Goal: Transaction & Acquisition: Purchase product/service

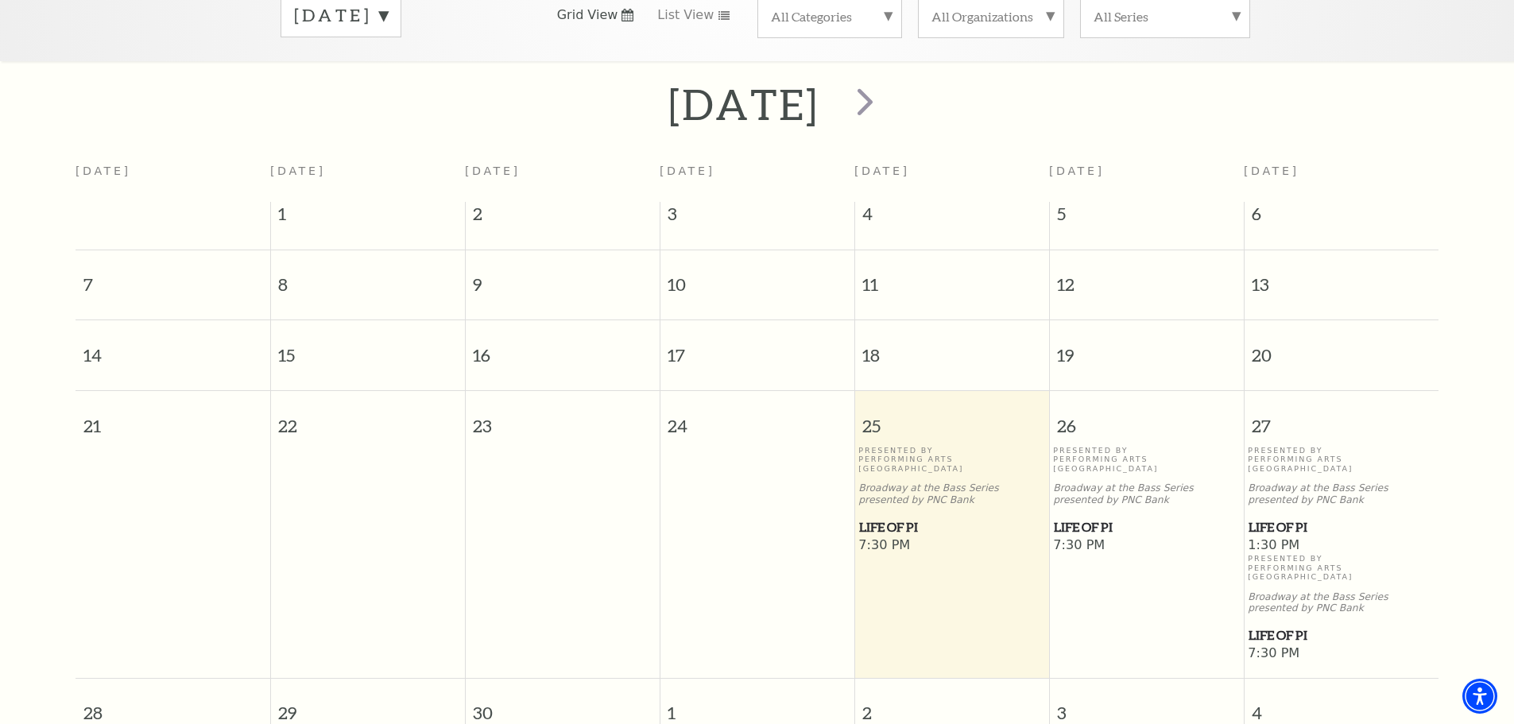
scroll to position [141, 0]
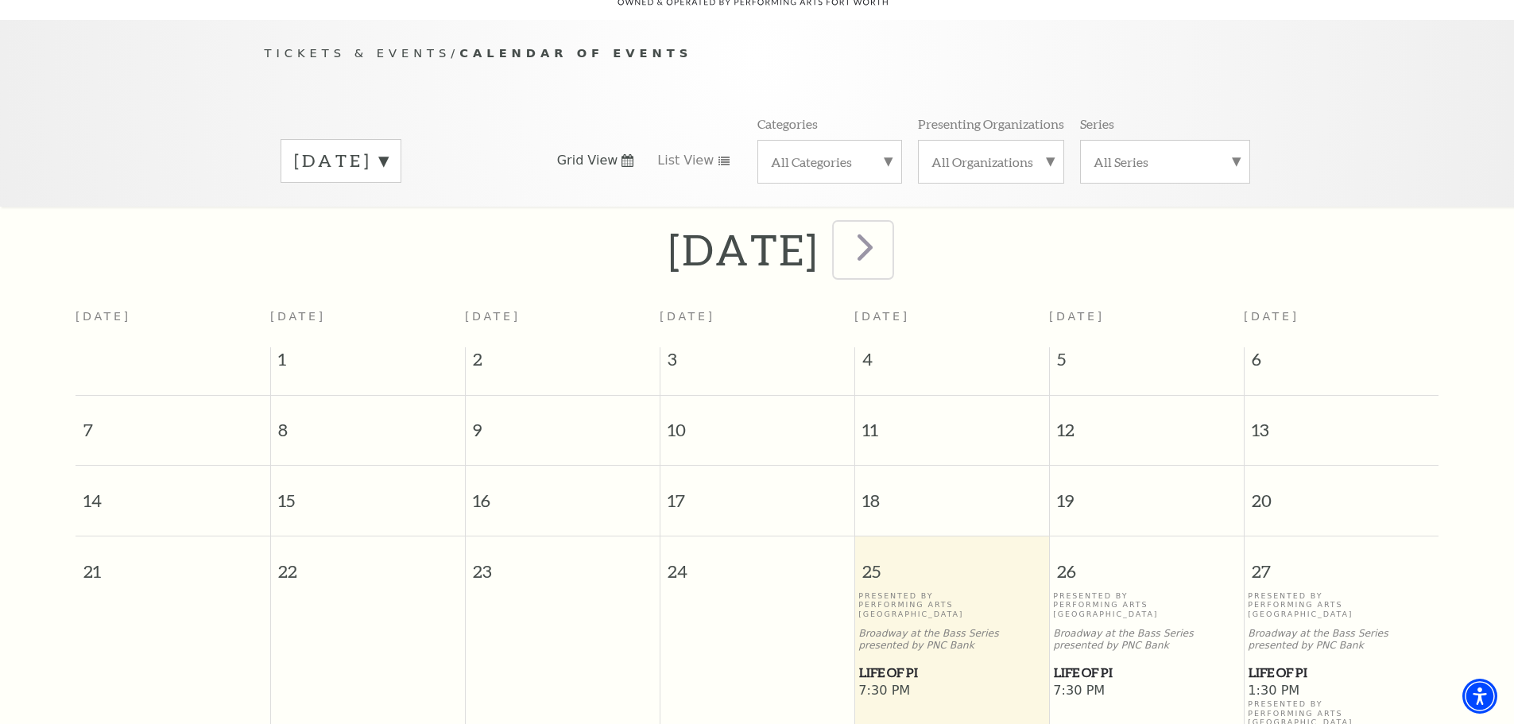
click at [888, 229] on span "next" at bounding box center [864, 246] width 45 height 45
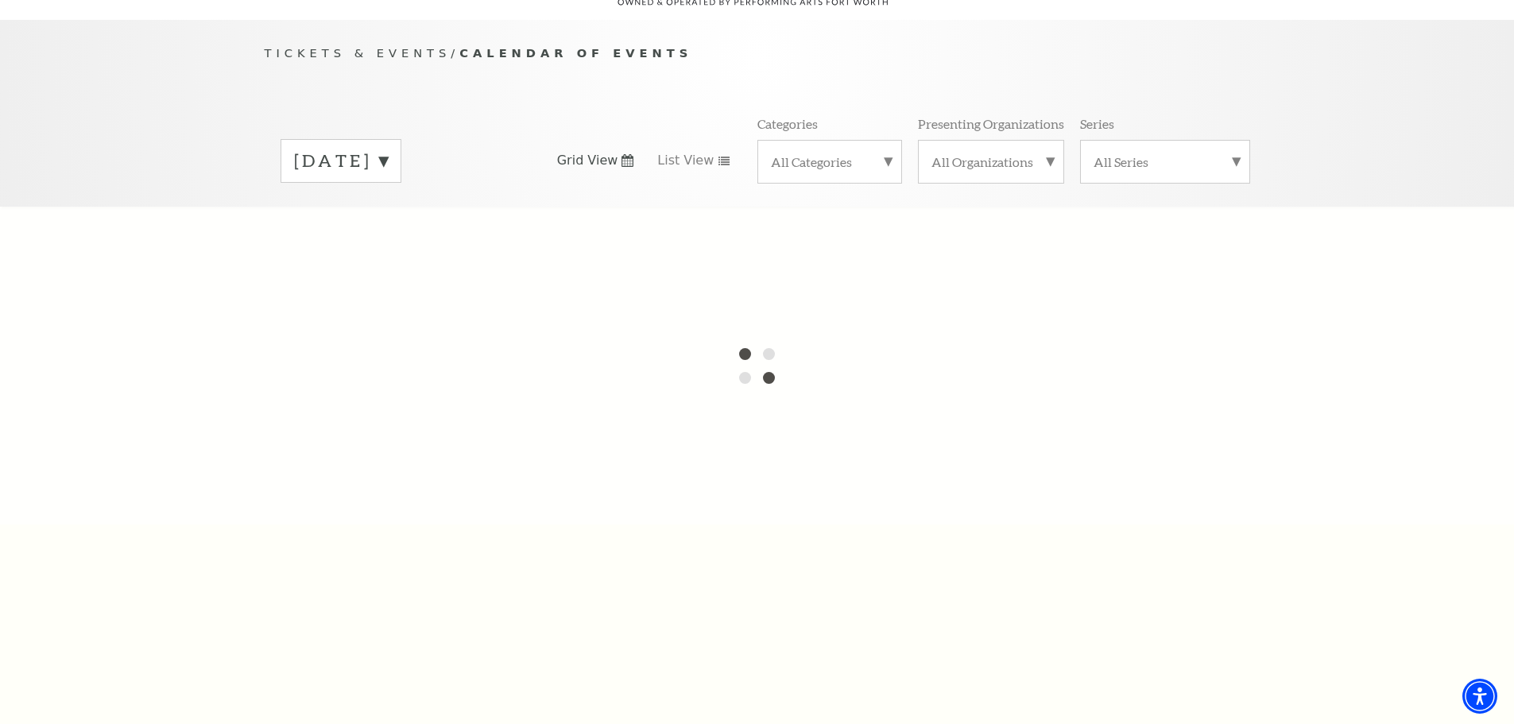
click at [388, 149] on label "September 2025" at bounding box center [341, 161] width 94 height 25
click at [400, 211] on div at bounding box center [757, 366] width 1514 height 318
click at [388, 177] on label "October 2025" at bounding box center [341, 194] width 94 height 34
click at [388, 149] on label "September 2025" at bounding box center [341, 161] width 94 height 25
click at [410, 208] on div at bounding box center [757, 366] width 1514 height 318
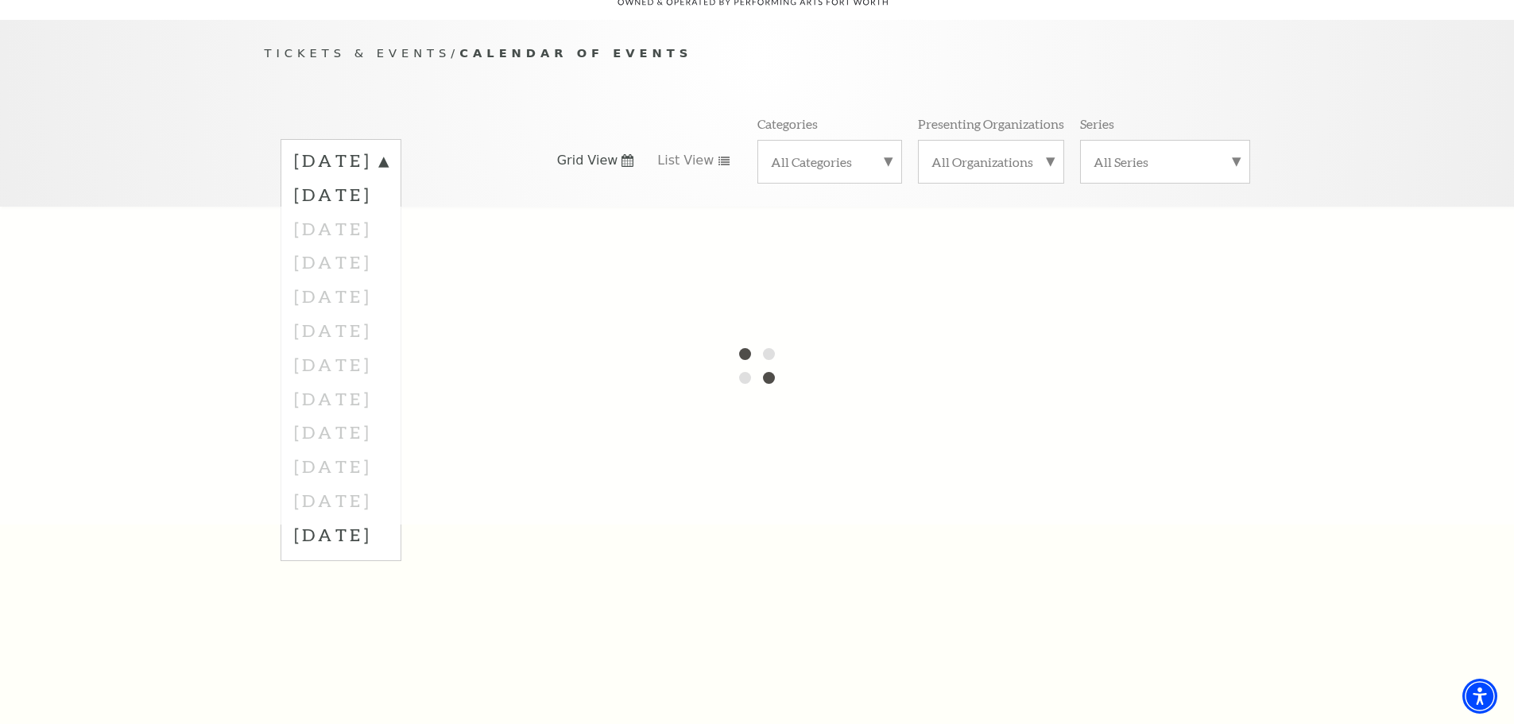
click at [410, 208] on div at bounding box center [757, 366] width 1514 height 318
click at [567, 215] on div at bounding box center [757, 366] width 1514 height 318
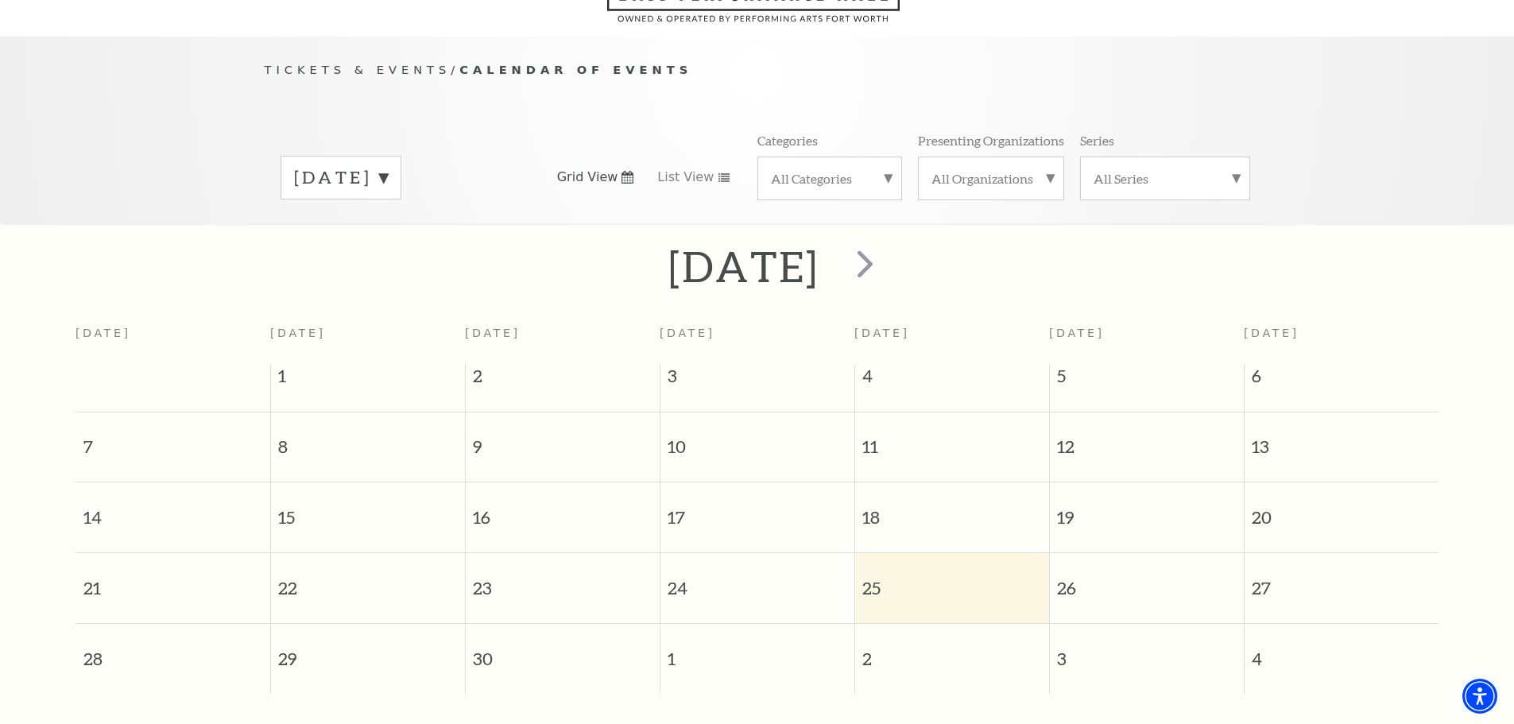
scroll to position [141, 0]
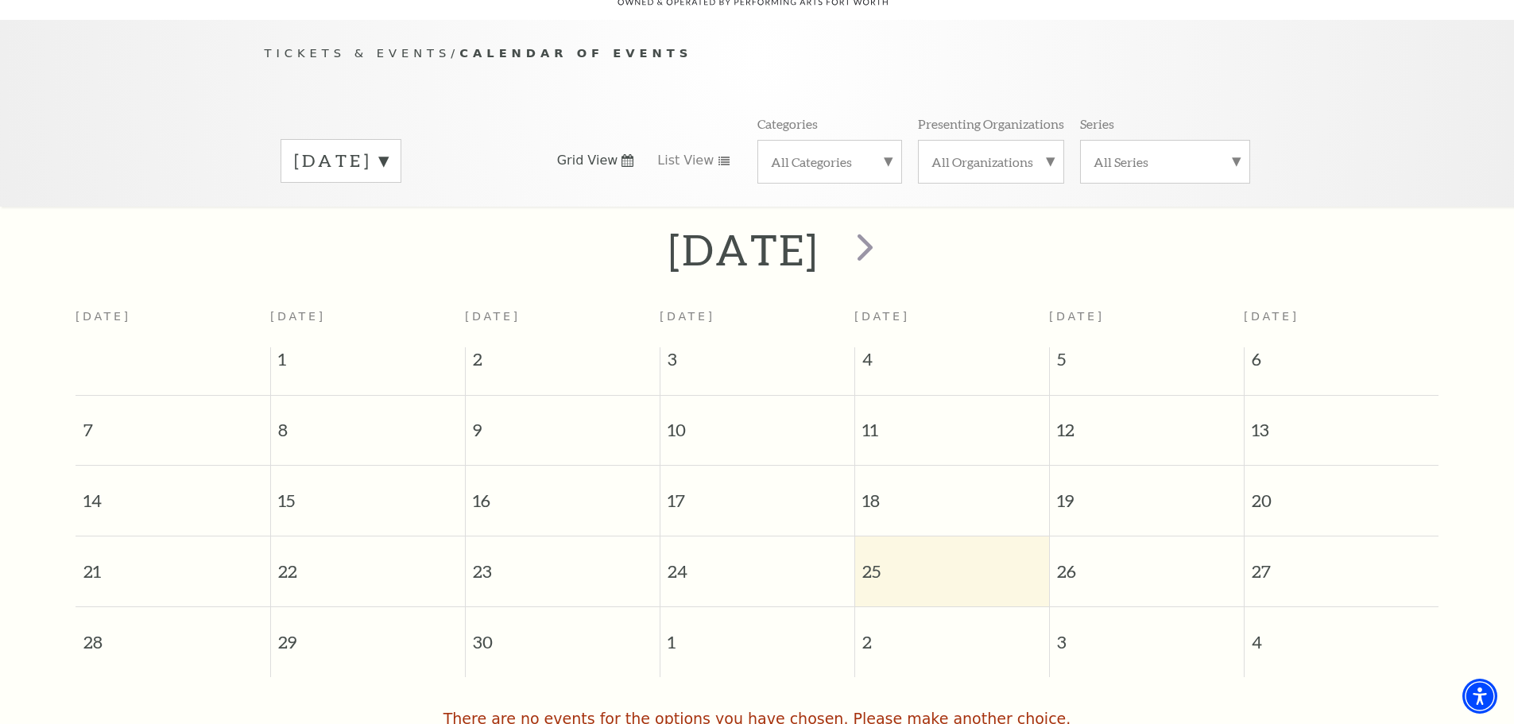
click at [401, 153] on div "September 2025" at bounding box center [341, 161] width 121 height 44
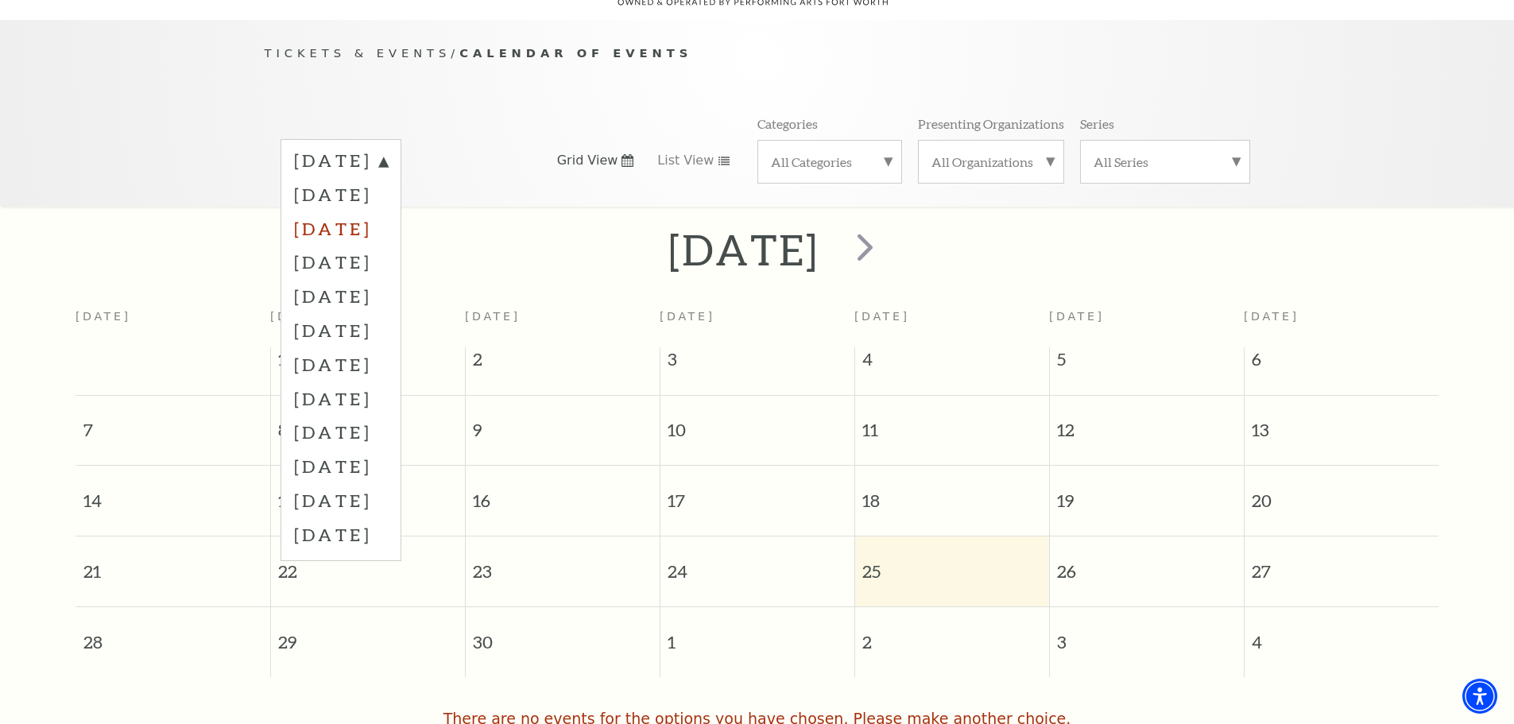
click at [388, 211] on label "November 2025" at bounding box center [341, 228] width 94 height 34
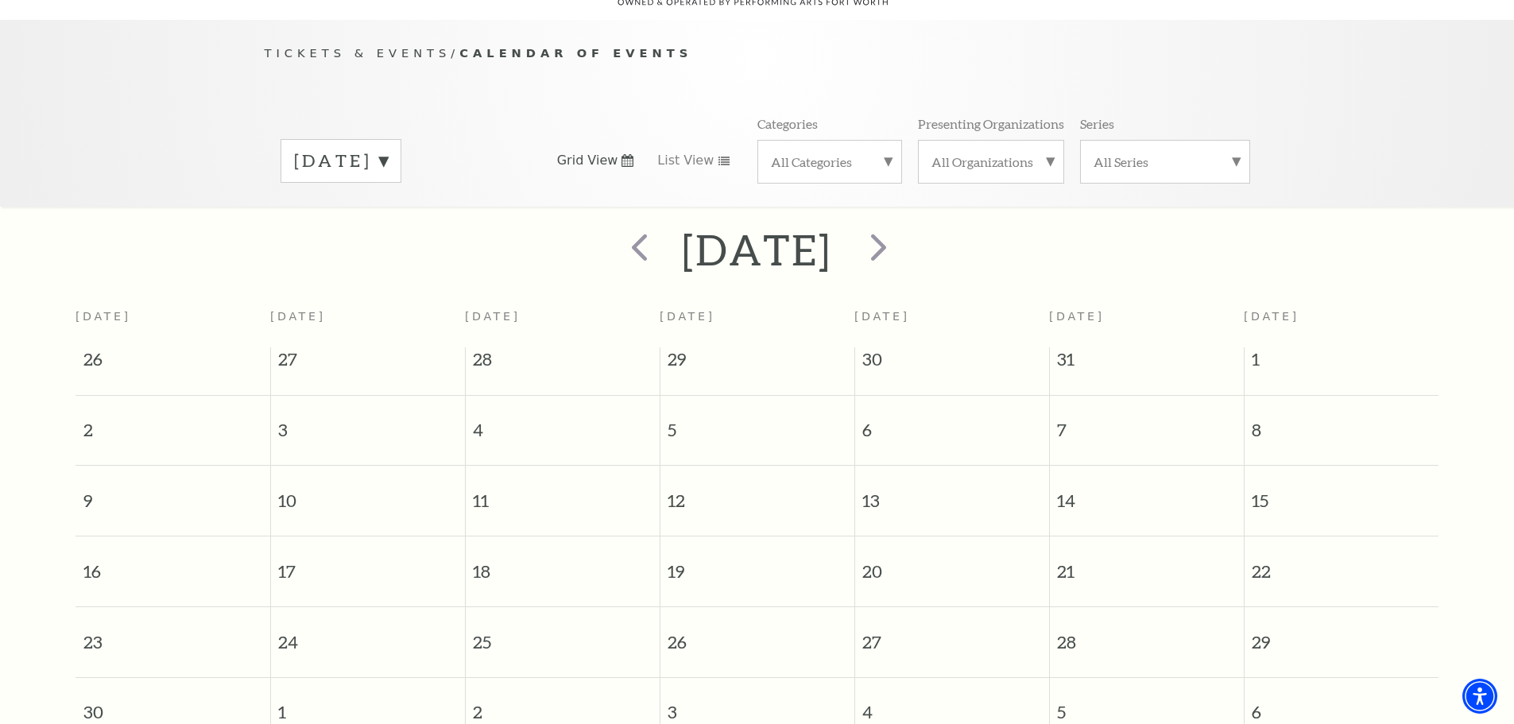
click at [401, 146] on div "November 2025" at bounding box center [341, 161] width 121 height 44
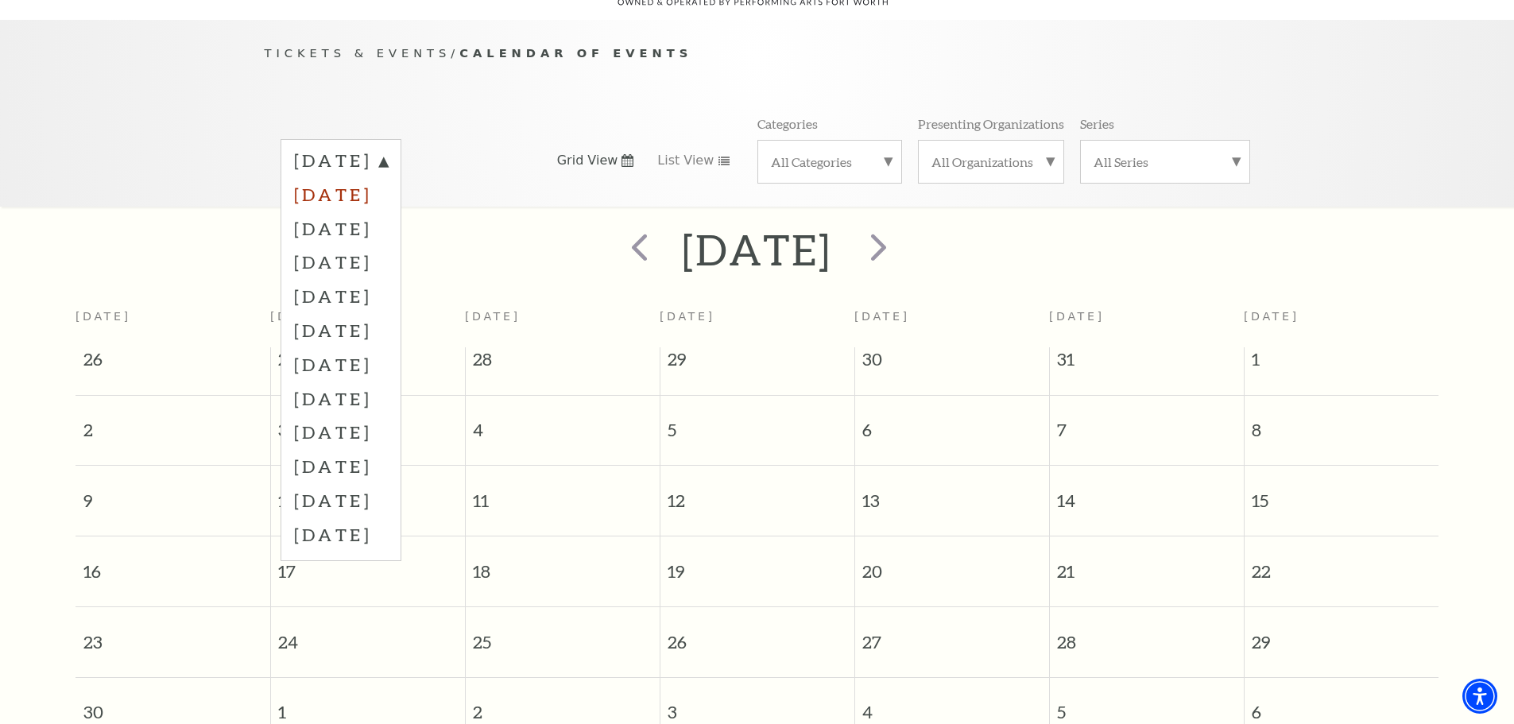
click at [388, 180] on label "October 2025" at bounding box center [341, 194] width 94 height 34
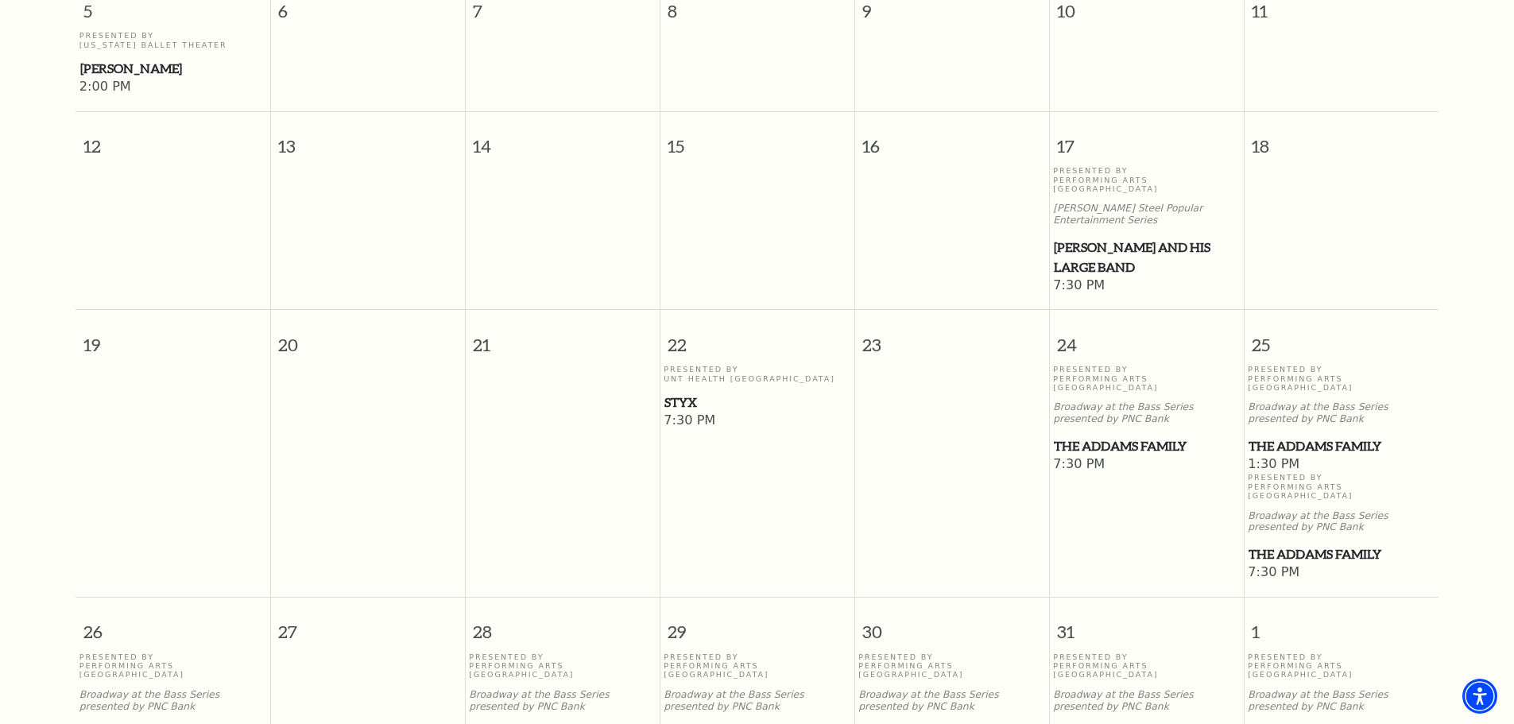
scroll to position [856, 0]
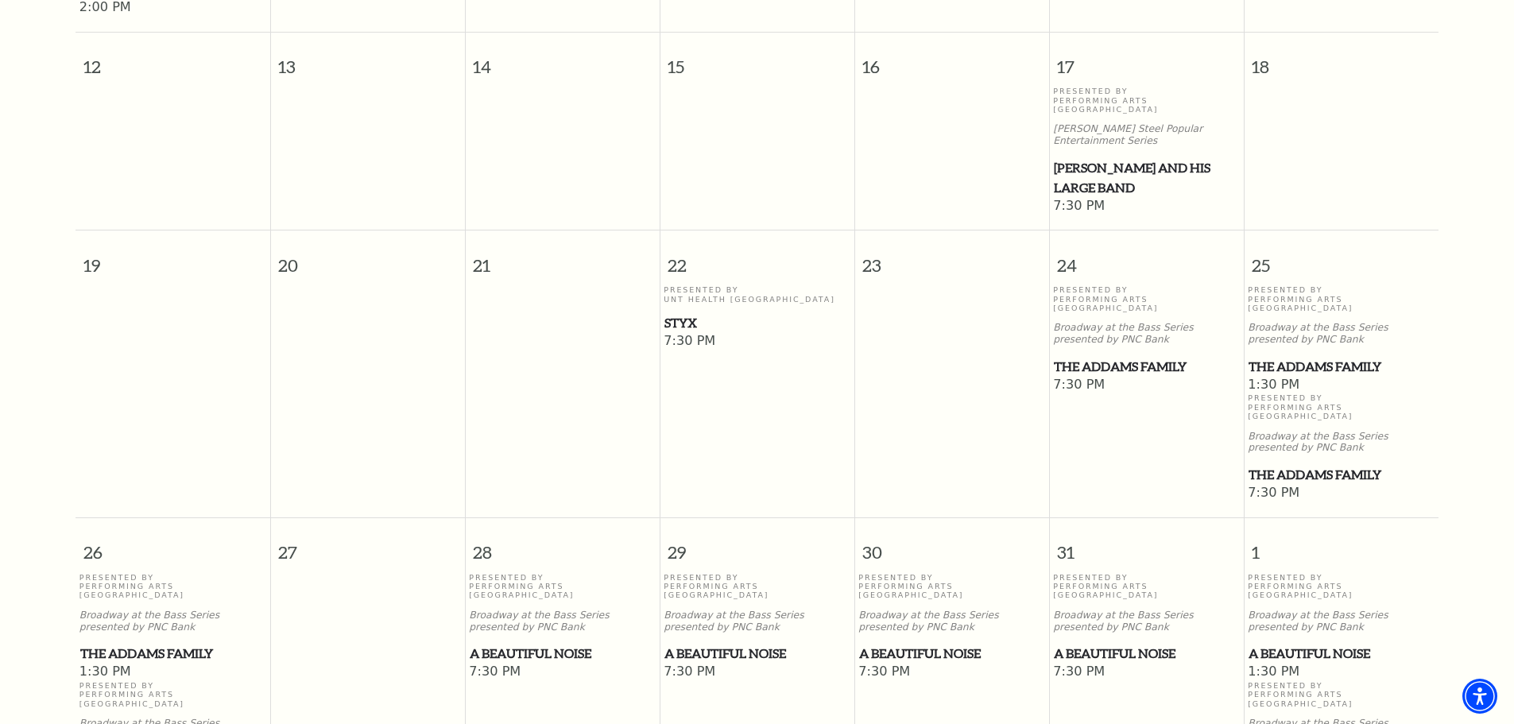
click at [1323, 357] on span "The Addams Family" at bounding box center [1341, 367] width 185 height 20
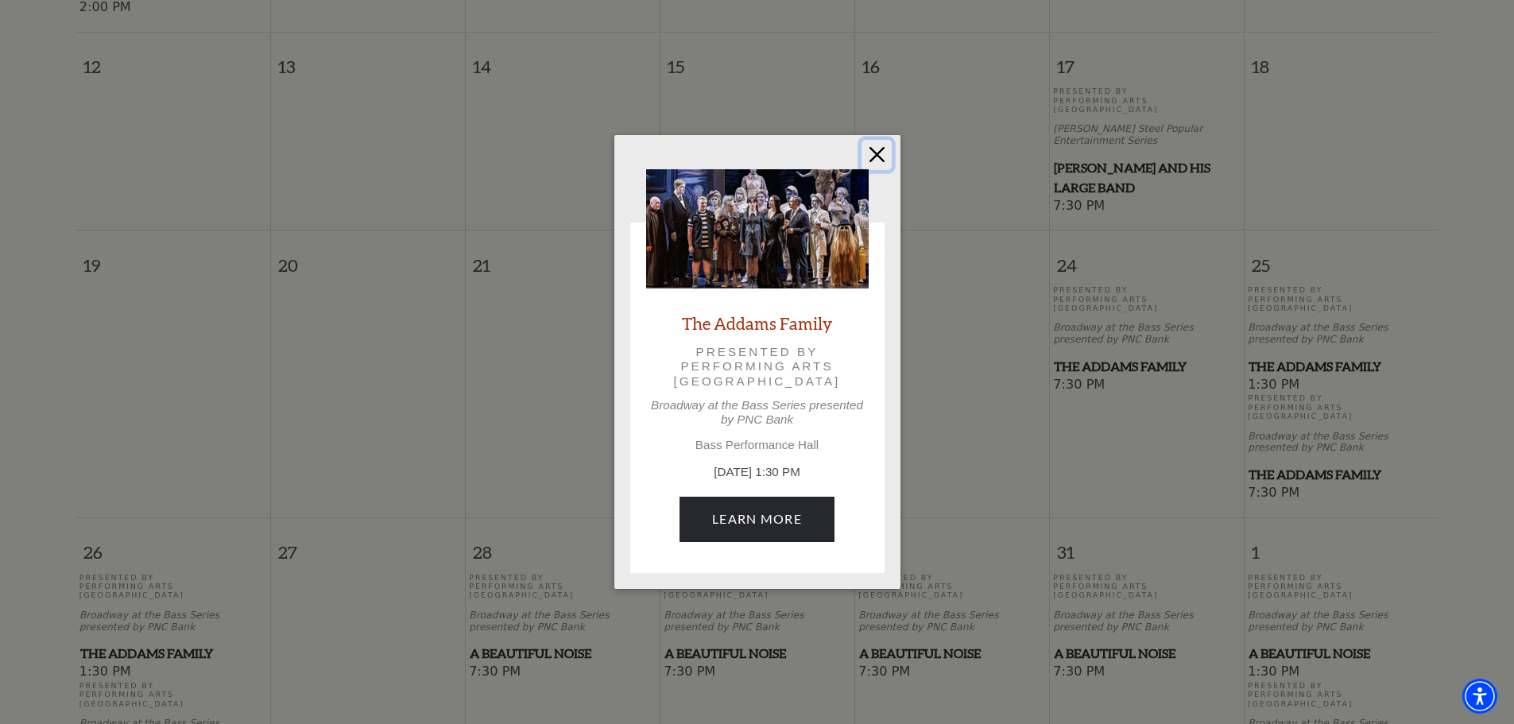
click at [877, 170] on button "Close" at bounding box center [877, 155] width 30 height 30
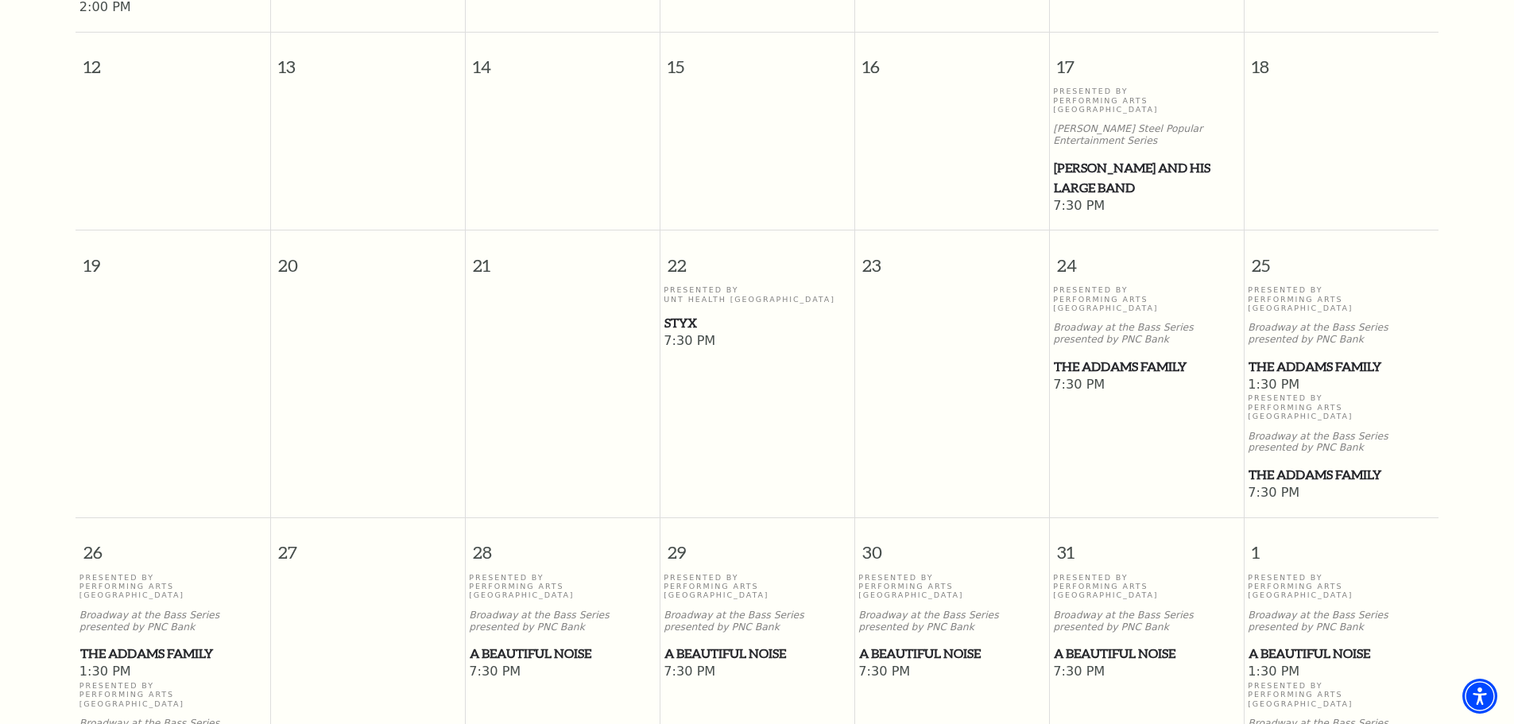
click at [1310, 357] on span "The Addams Family" at bounding box center [1341, 367] width 185 height 20
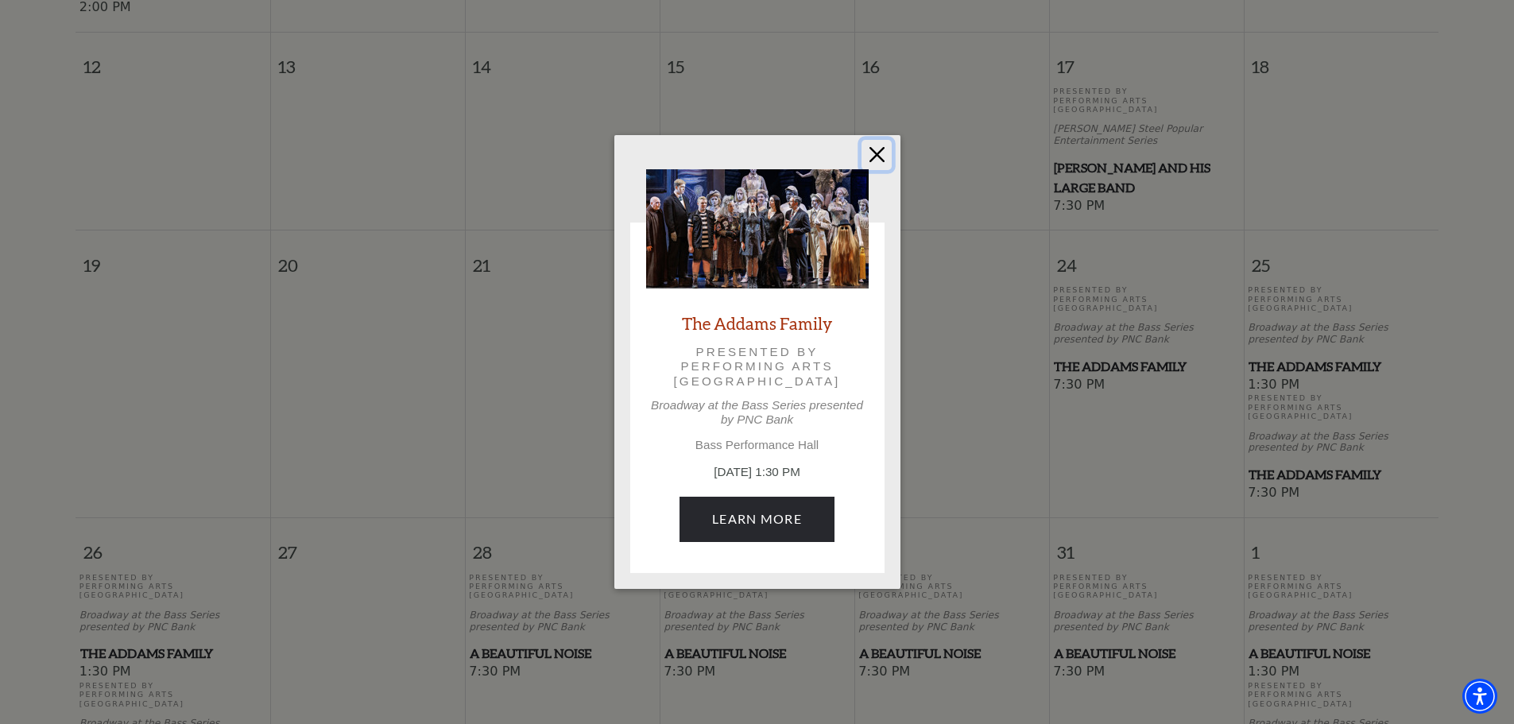
click at [874, 170] on button "Close" at bounding box center [877, 155] width 30 height 30
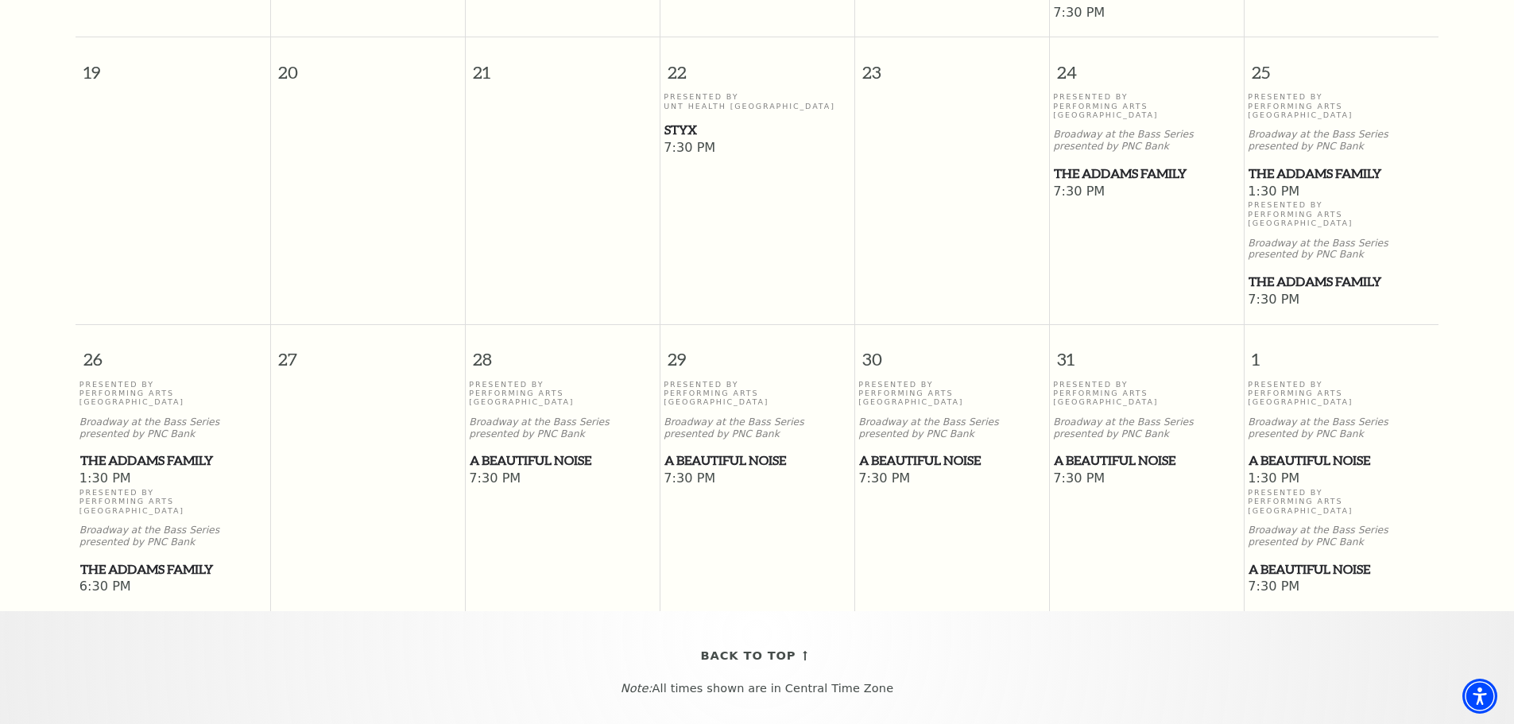
scroll to position [1094, 0]
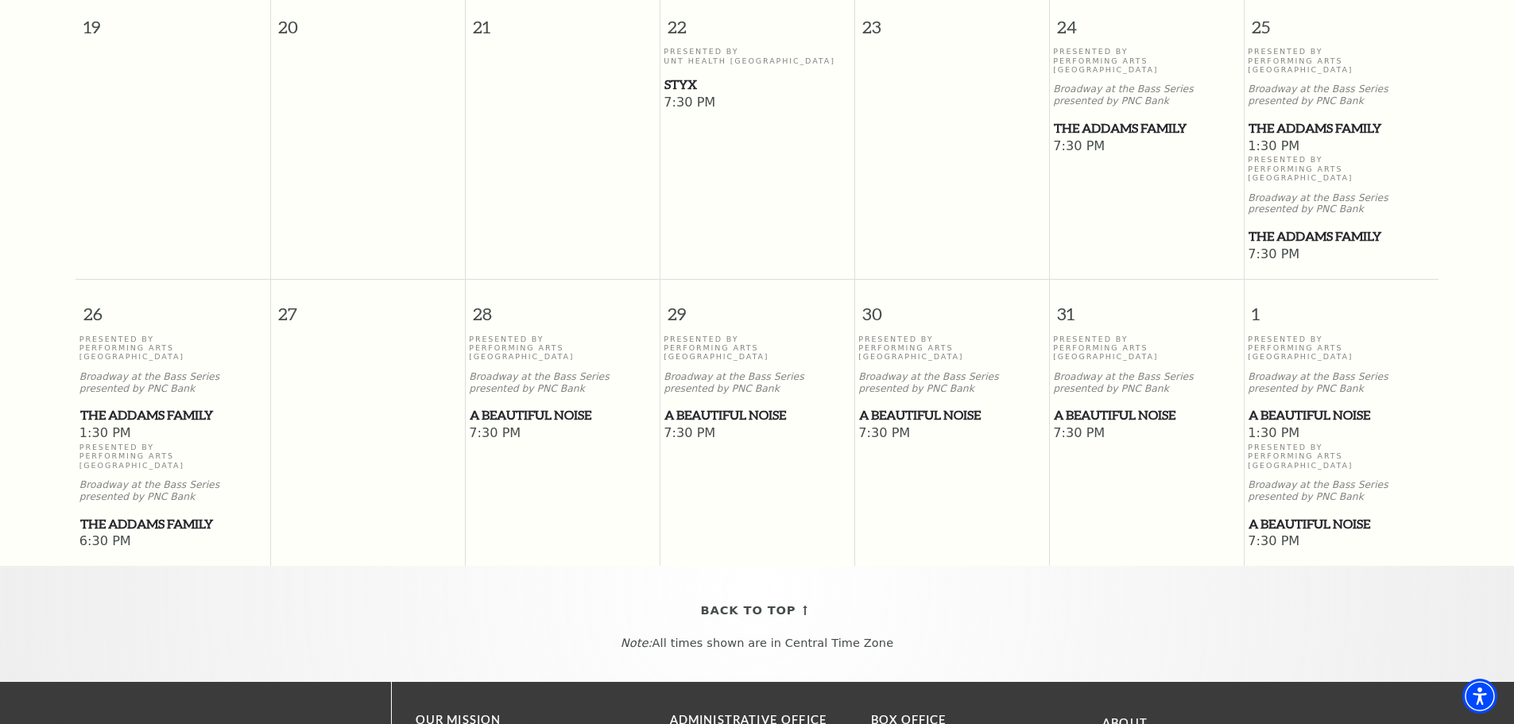
click at [1355, 479] on p "Broadway at the Bass Series presented by PNC Bank" at bounding box center [1341, 491] width 187 height 24
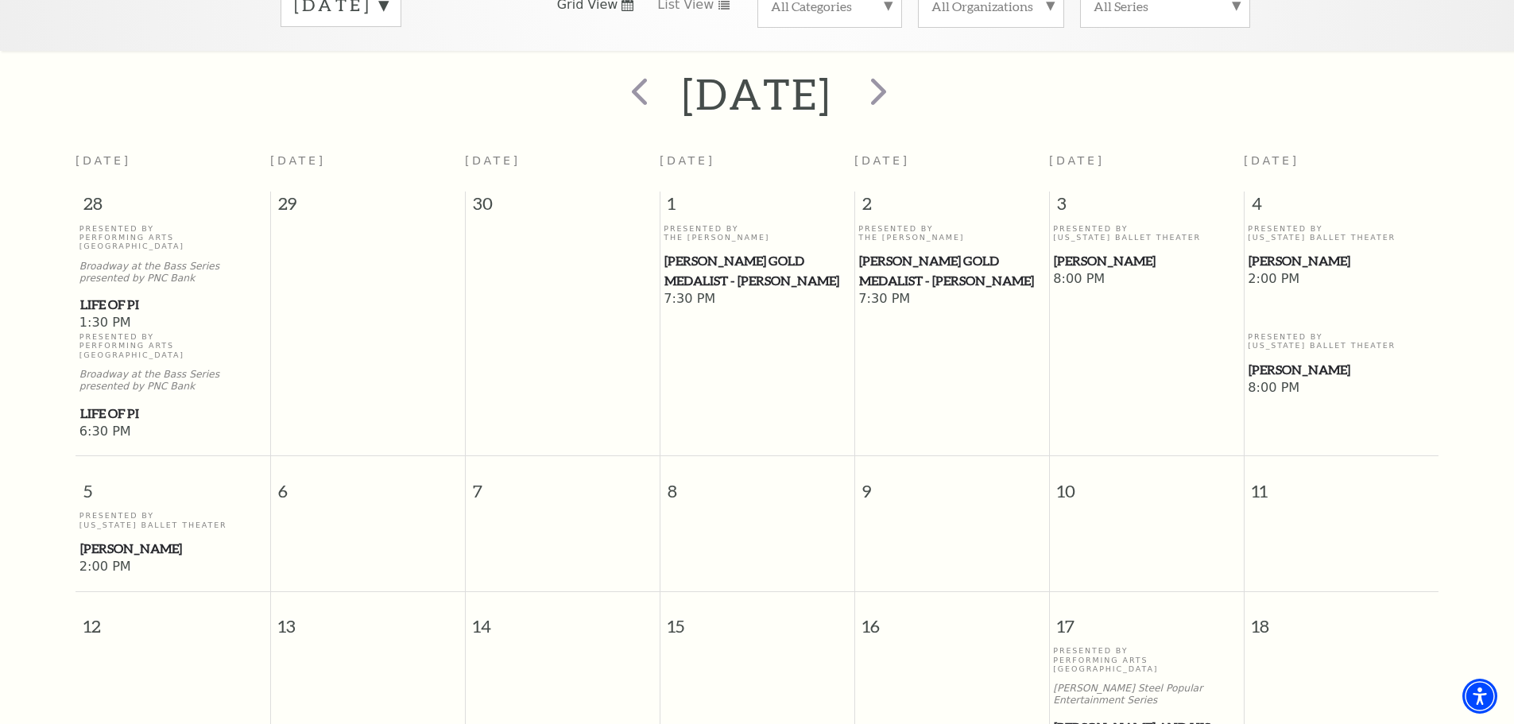
scroll to position [220, 0]
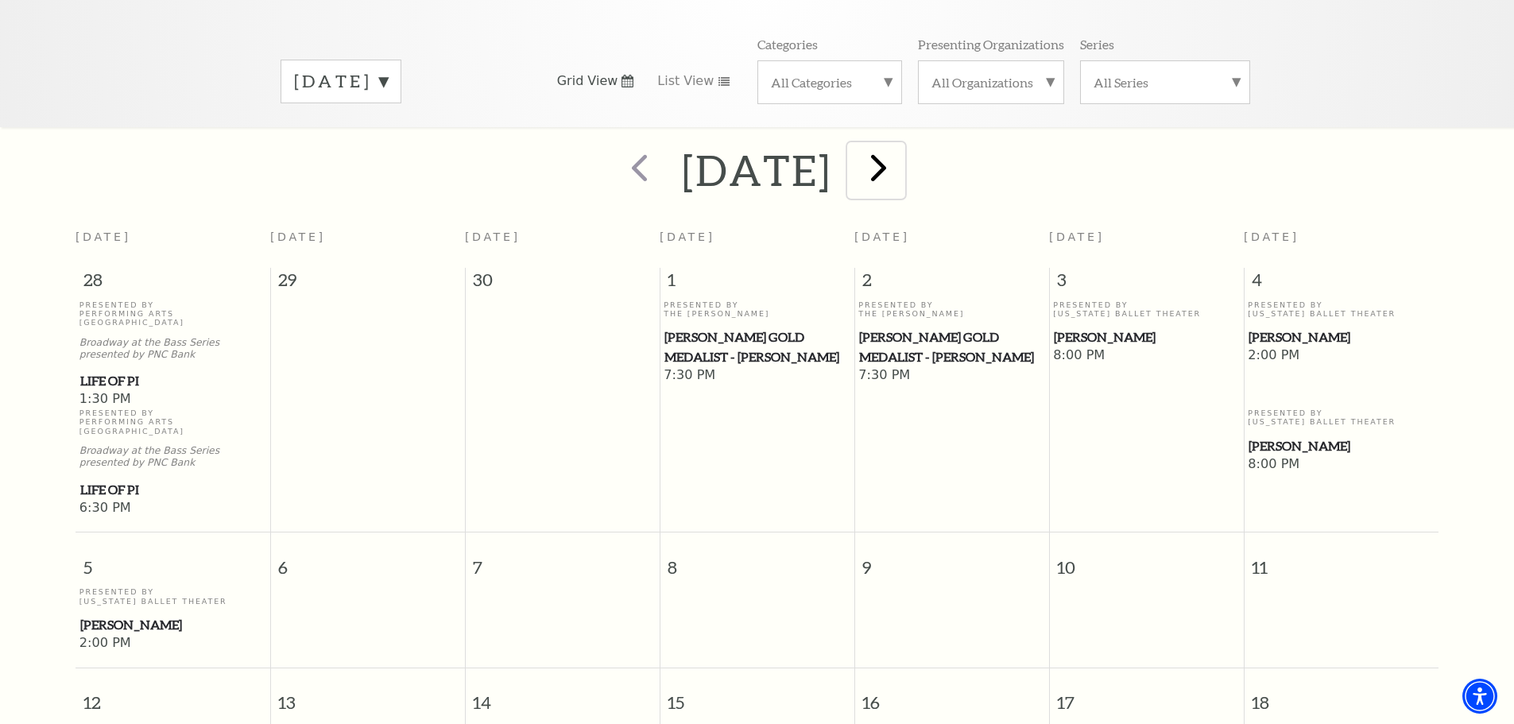
click at [901, 154] on span "next" at bounding box center [878, 167] width 45 height 45
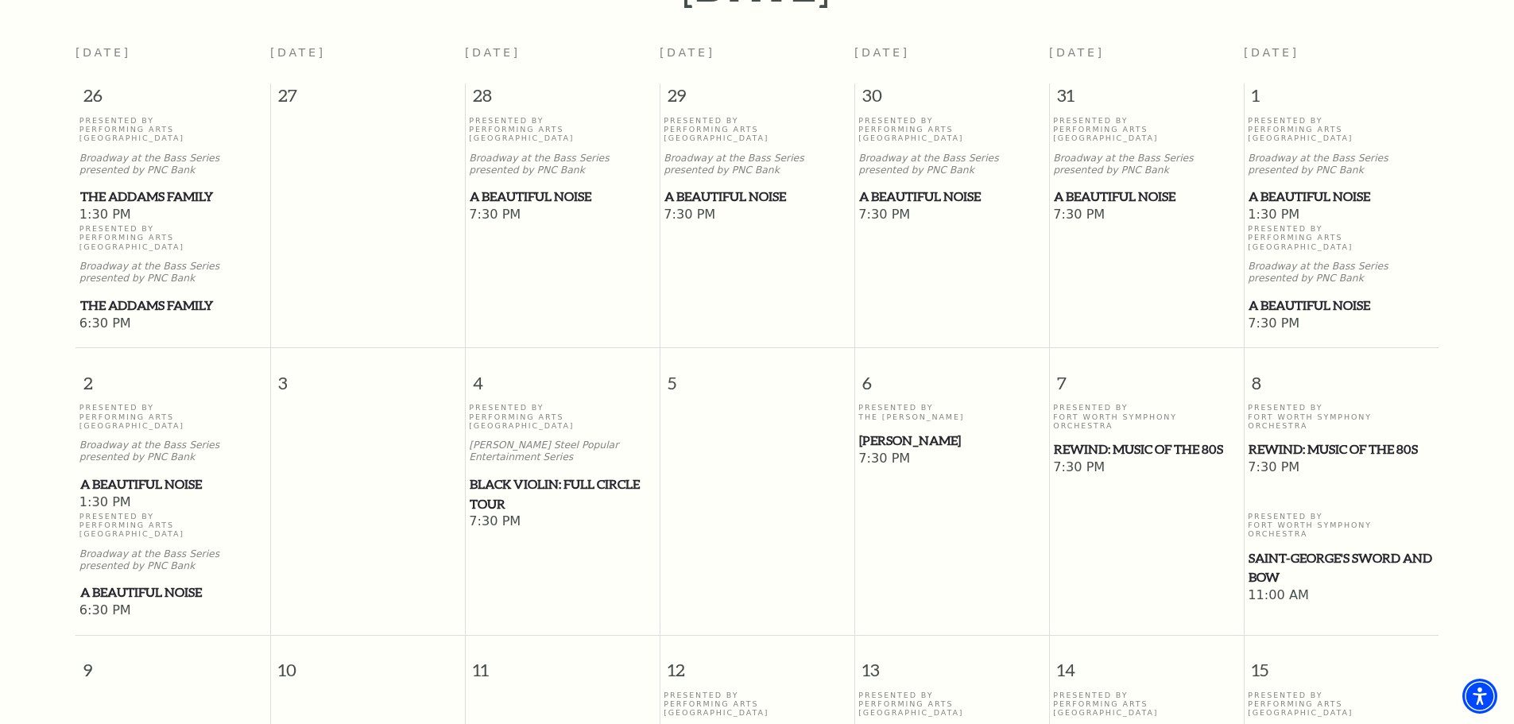
scroll to position [379, 0]
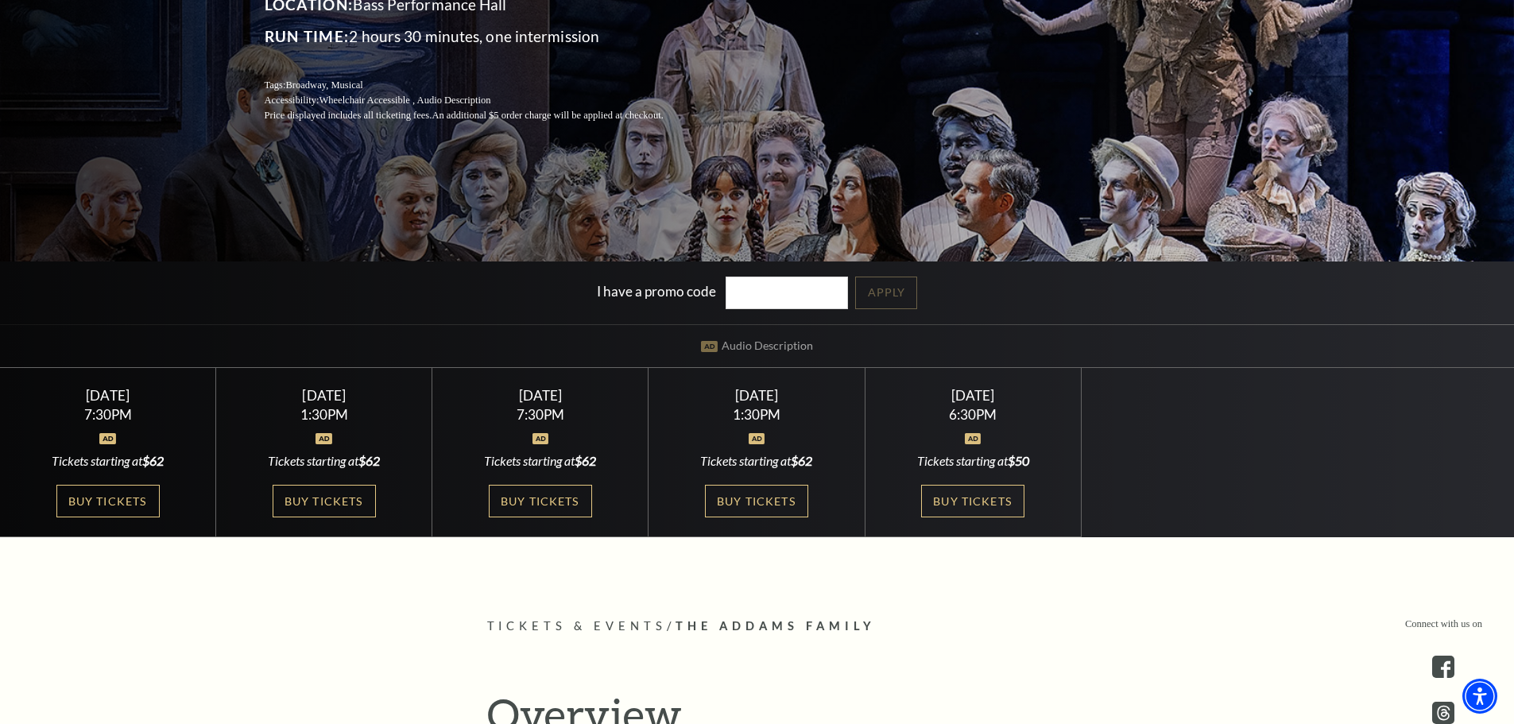
scroll to position [318, 0]
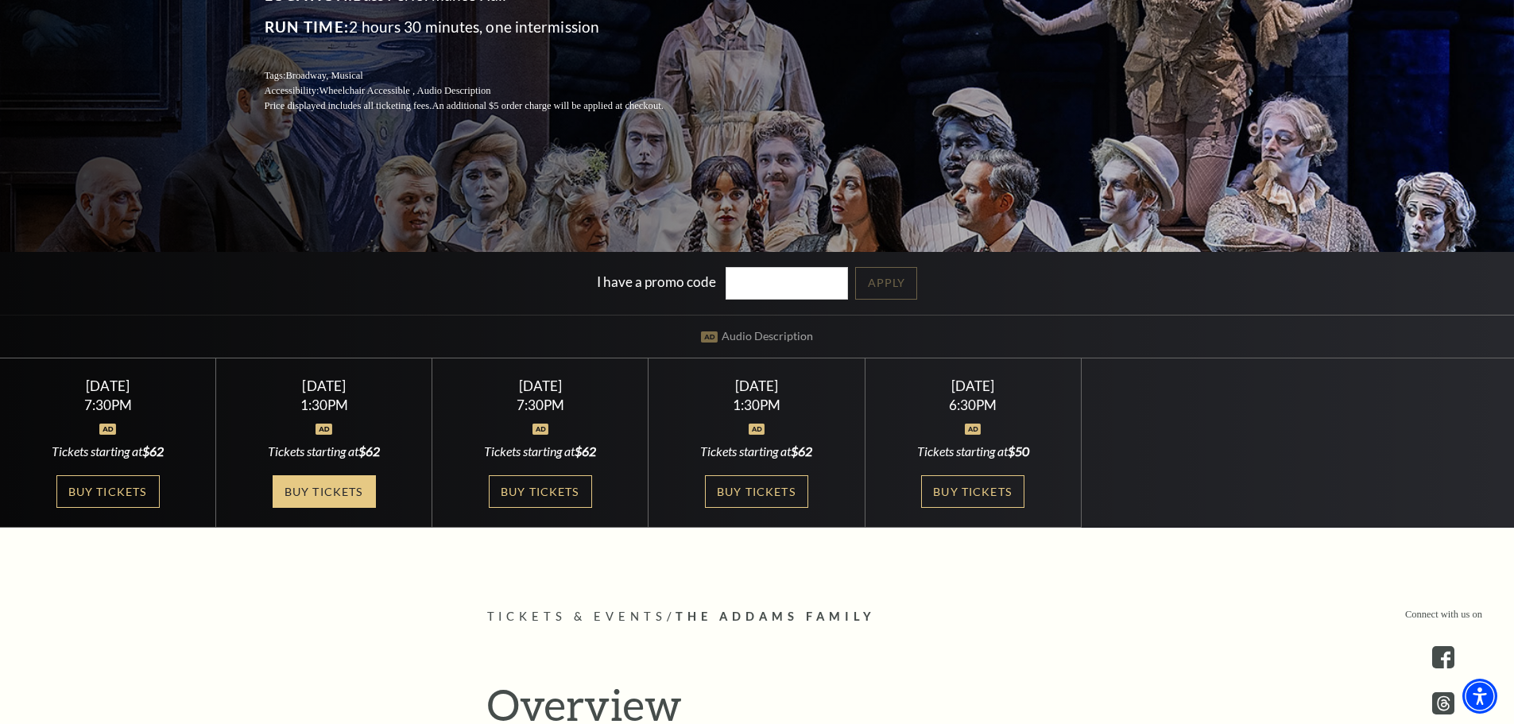
click at [321, 497] on link "Buy Tickets" at bounding box center [324, 491] width 103 height 33
click at [297, 498] on link "Buy Tickets" at bounding box center [324, 491] width 103 height 33
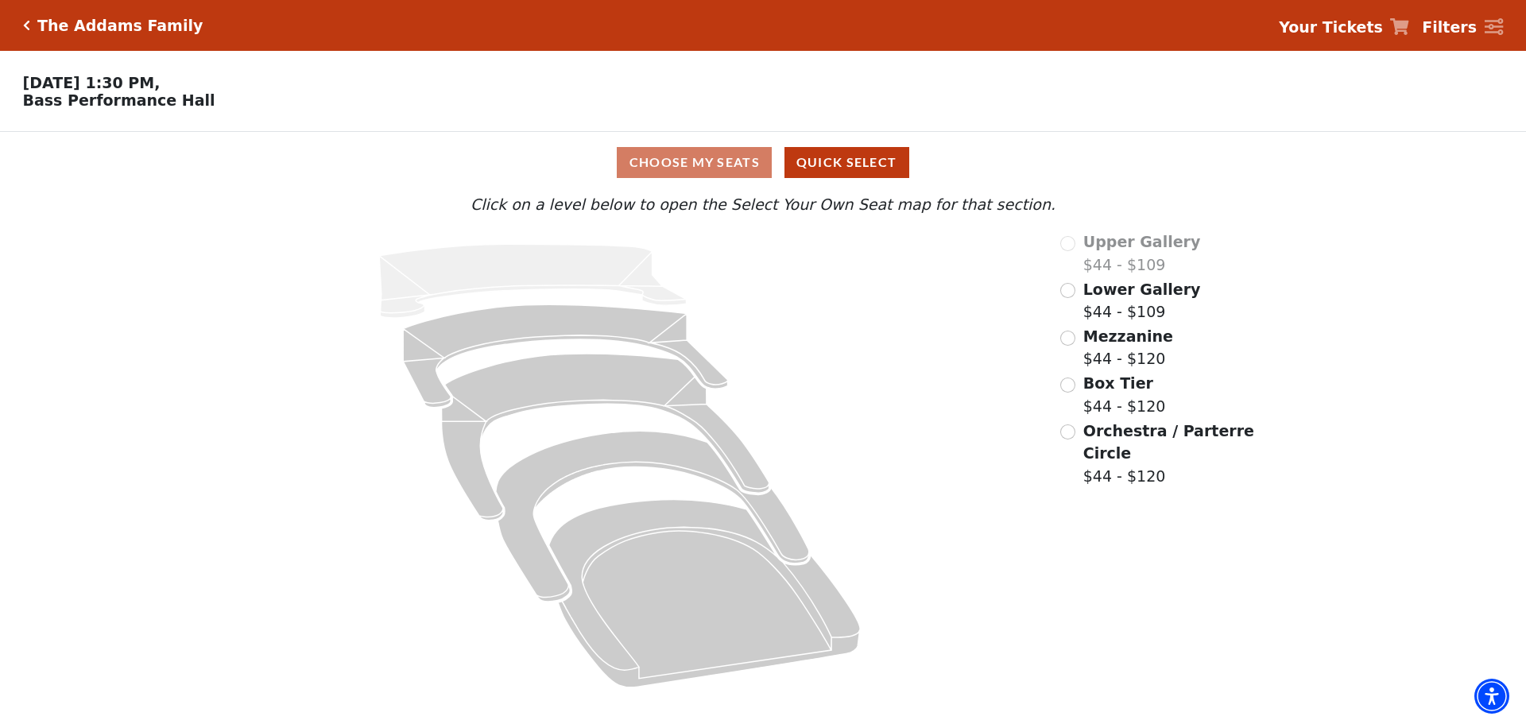
click at [1110, 459] on span "Orchestra / Parterre Circle" at bounding box center [1168, 442] width 171 height 41
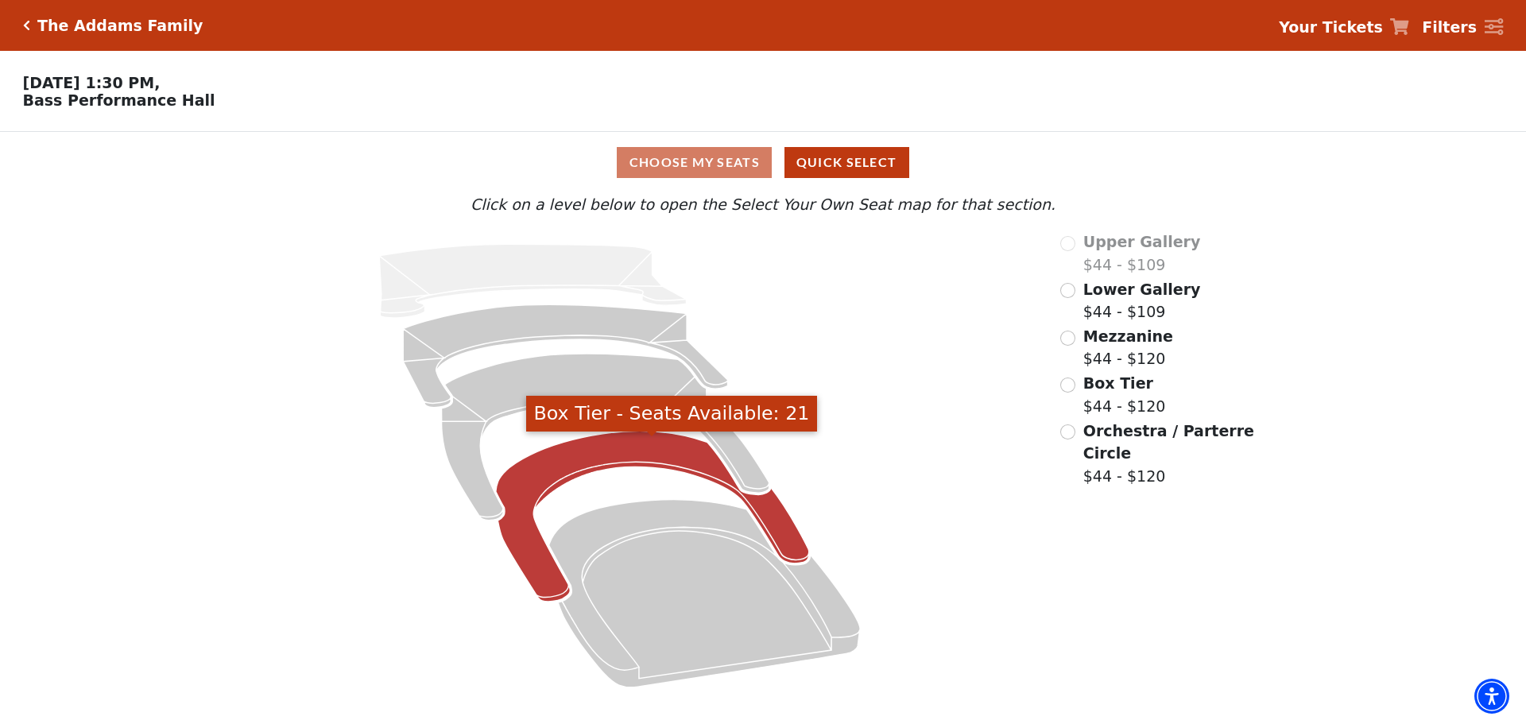
click at [597, 459] on icon "Box Tier - Seats Available: 21" at bounding box center [652, 517] width 313 height 171
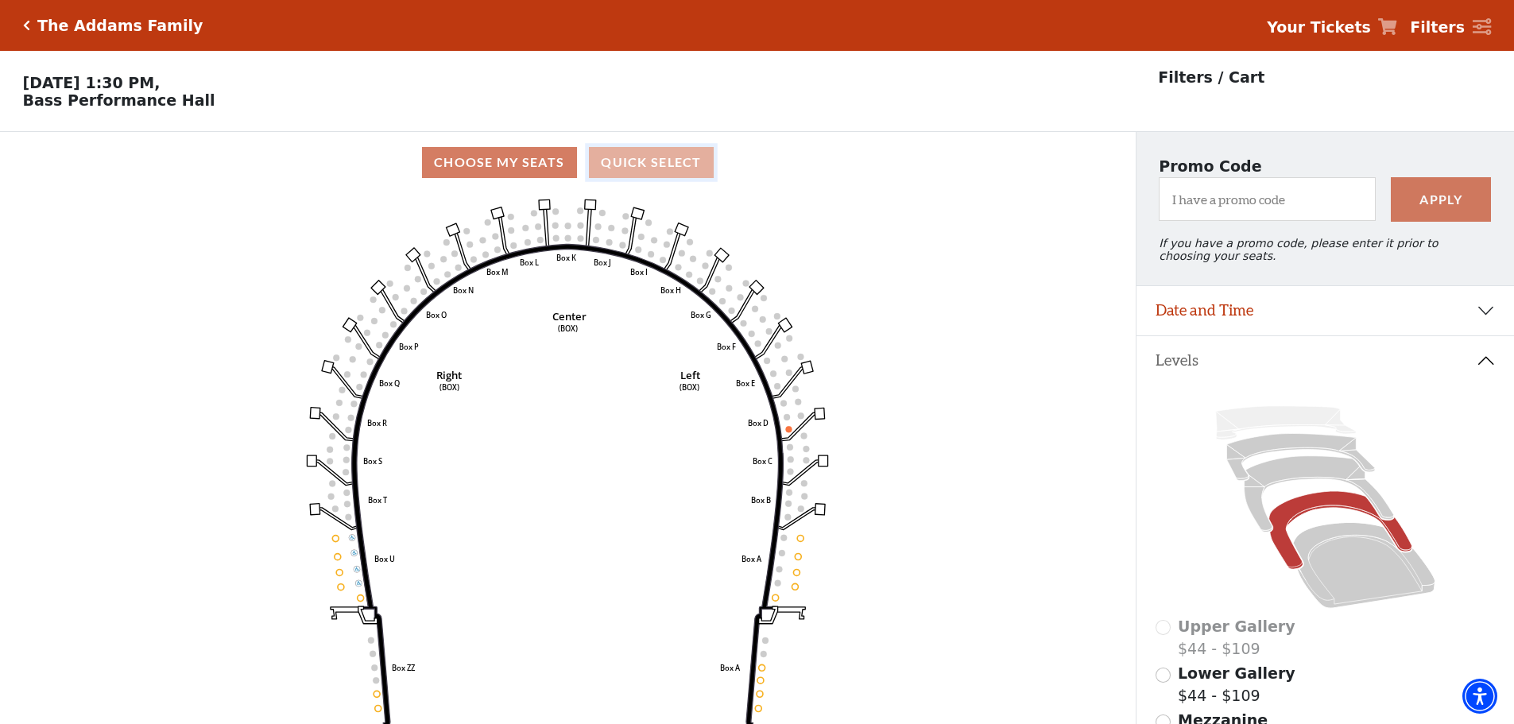
click at [647, 174] on button "Quick Select" at bounding box center [651, 162] width 125 height 31
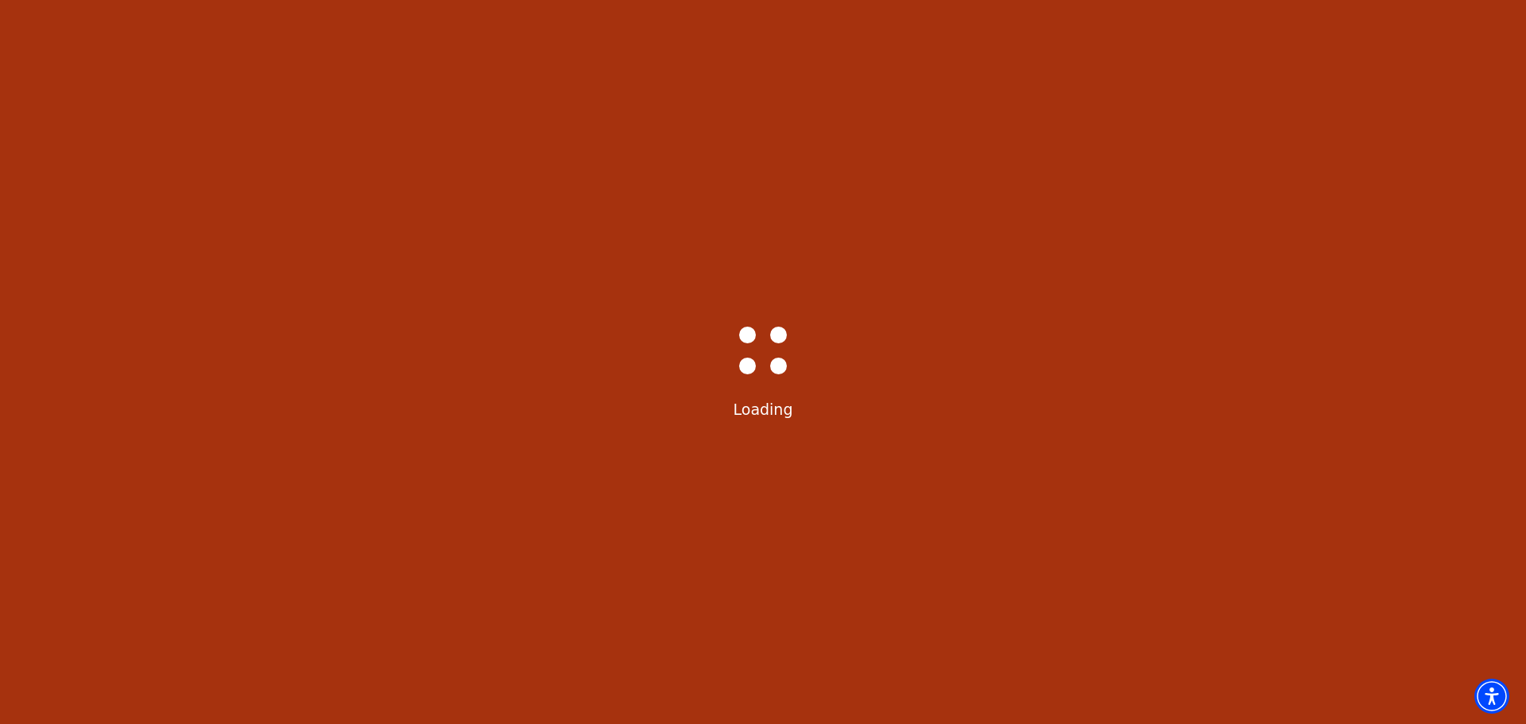
select select "6291"
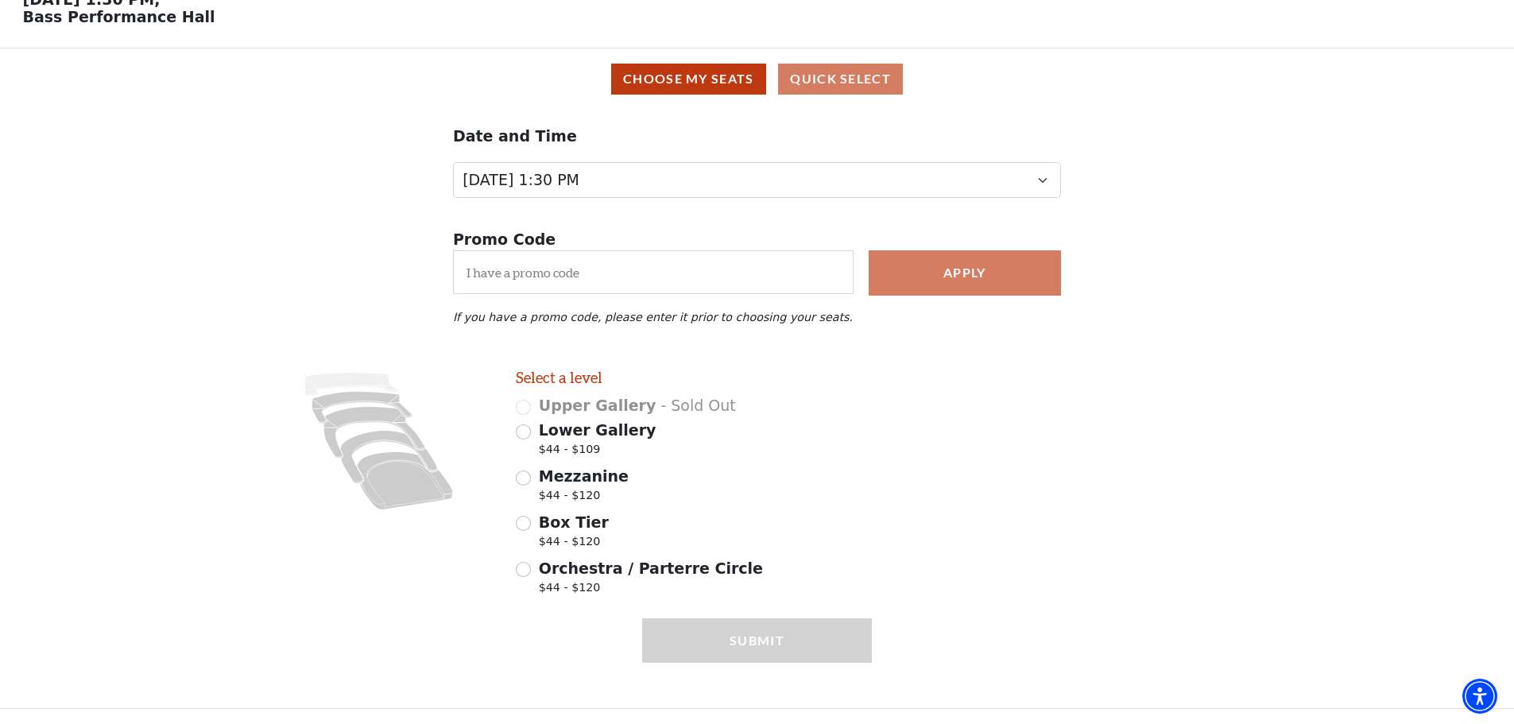
scroll to position [92, 0]
click at [355, 447] on icon at bounding box center [388, 457] width 97 height 52
radio input "true"
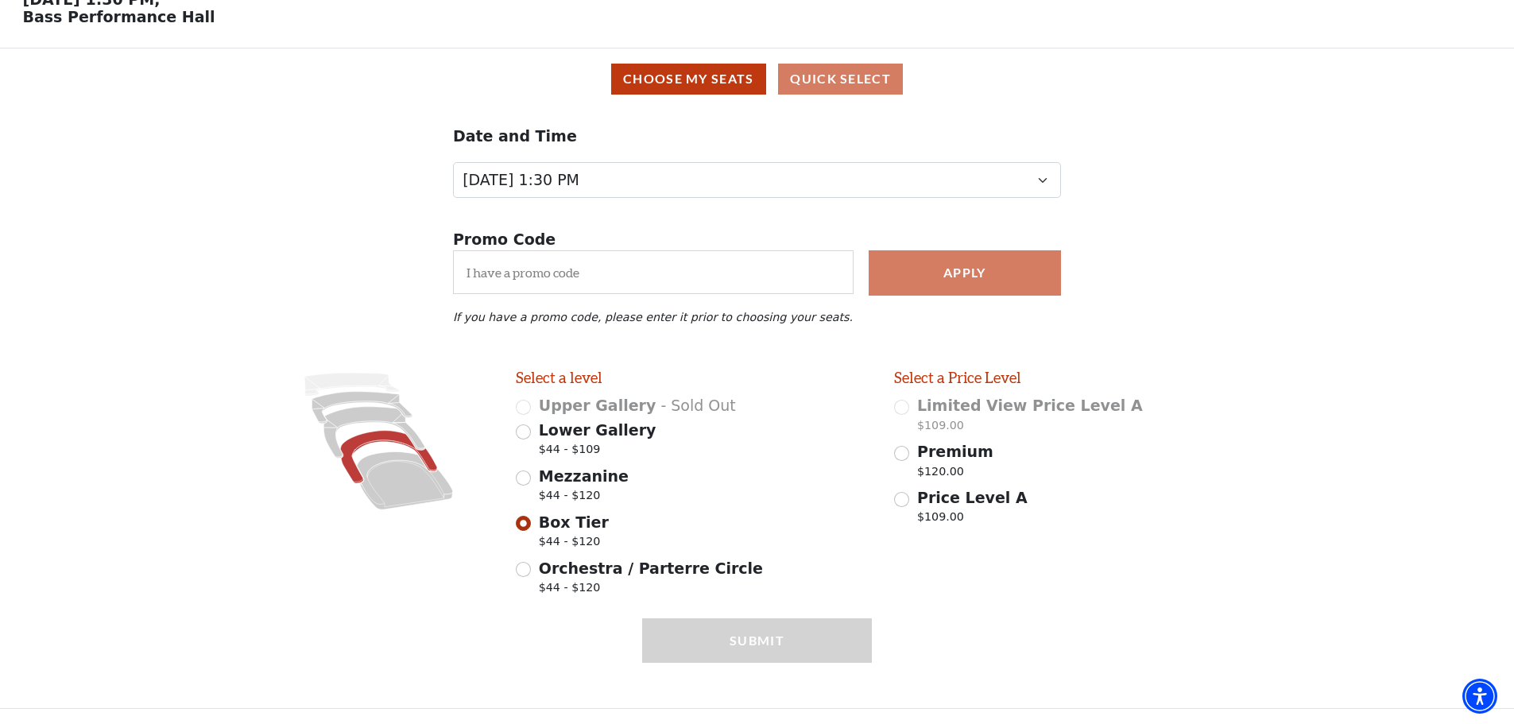
click at [536, 567] on div "Orchestra / Parterre Circle $44 - $120" at bounding box center [694, 579] width 356 height 45
click at [525, 567] on input "Orchestra / Parterre Circle $44 - $120" at bounding box center [523, 569] width 15 height 15
radio input "true"
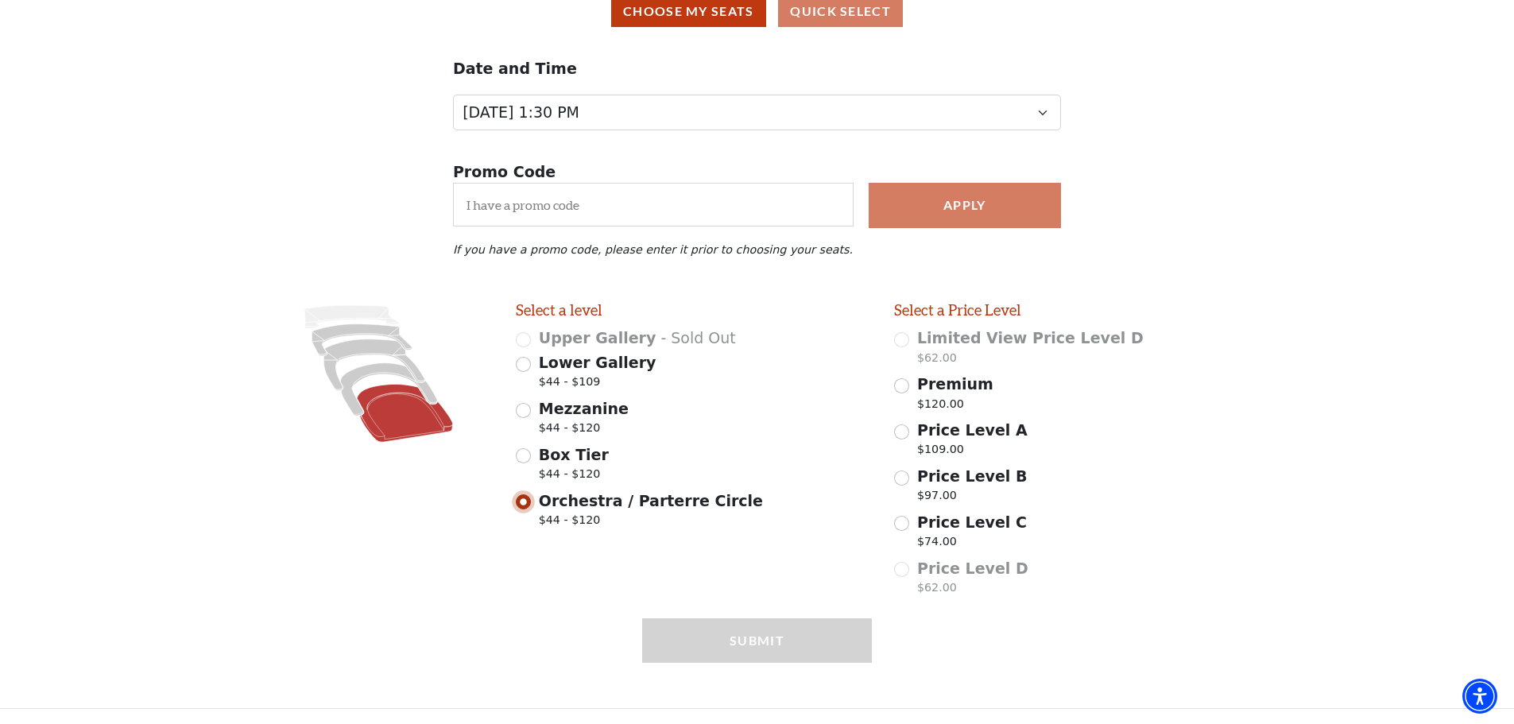
scroll to position [160, 0]
click at [568, 424] on span "$44 - $120" at bounding box center [584, 430] width 90 height 21
click at [531, 418] on input "Mezzanine $44 - $120" at bounding box center [523, 410] width 15 height 15
radio input "true"
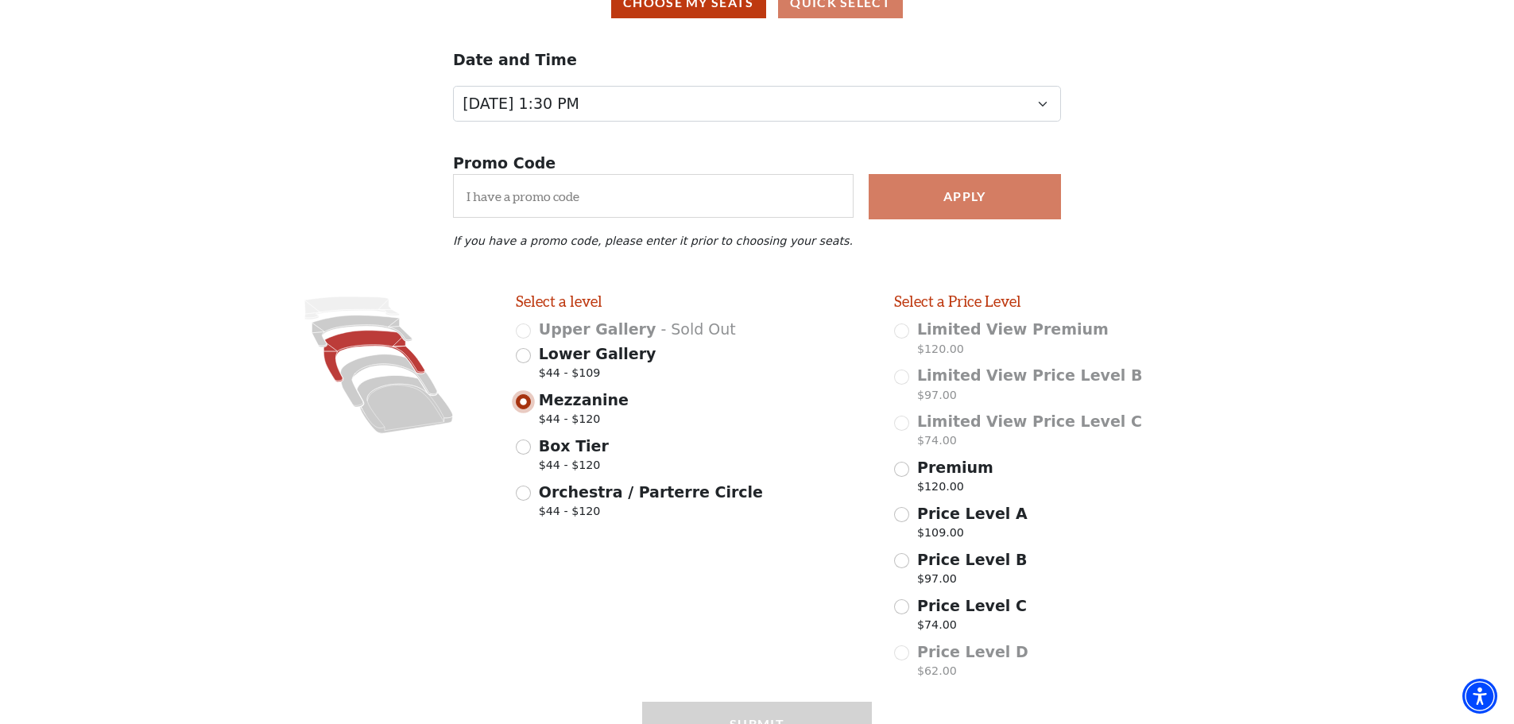
scroll to position [252, 0]
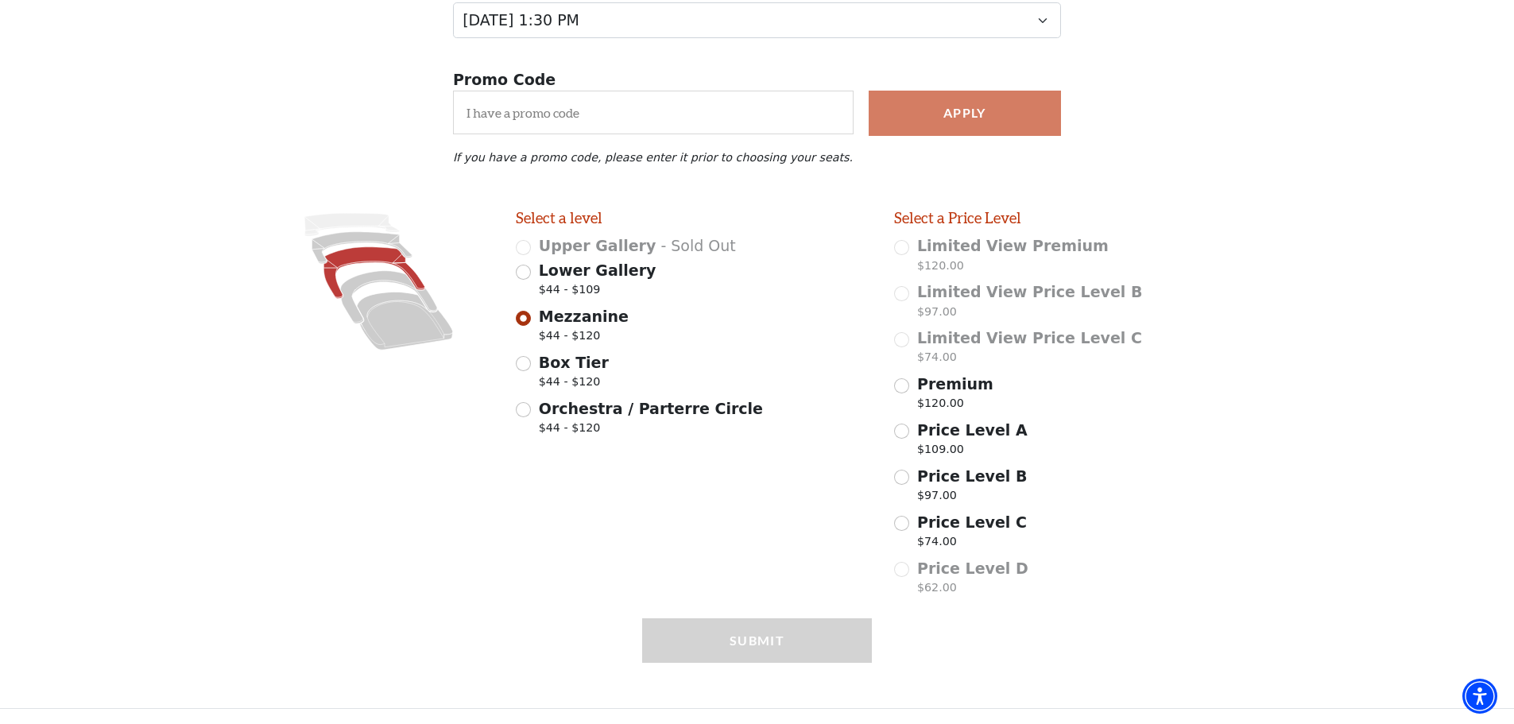
click at [559, 382] on span "$44 - $120" at bounding box center [574, 384] width 70 height 21
click at [531, 371] on input "Box Tier $44 - $120" at bounding box center [523, 363] width 15 height 15
radio input "true"
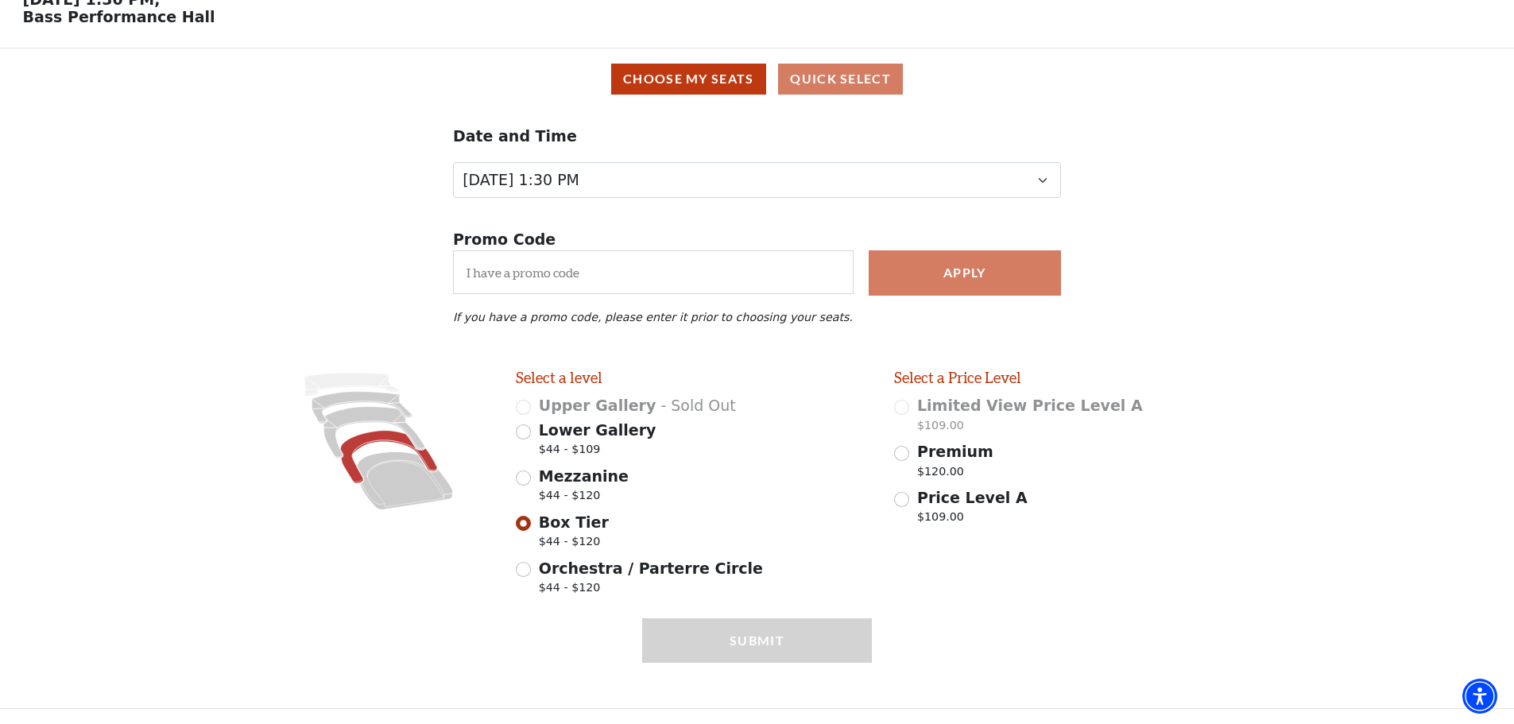
click at [923, 499] on span "Price Level A" at bounding box center [972, 497] width 110 height 17
click at [909, 499] on input "Price Level A $109.00" at bounding box center [901, 499] width 15 height 15
radio input "true"
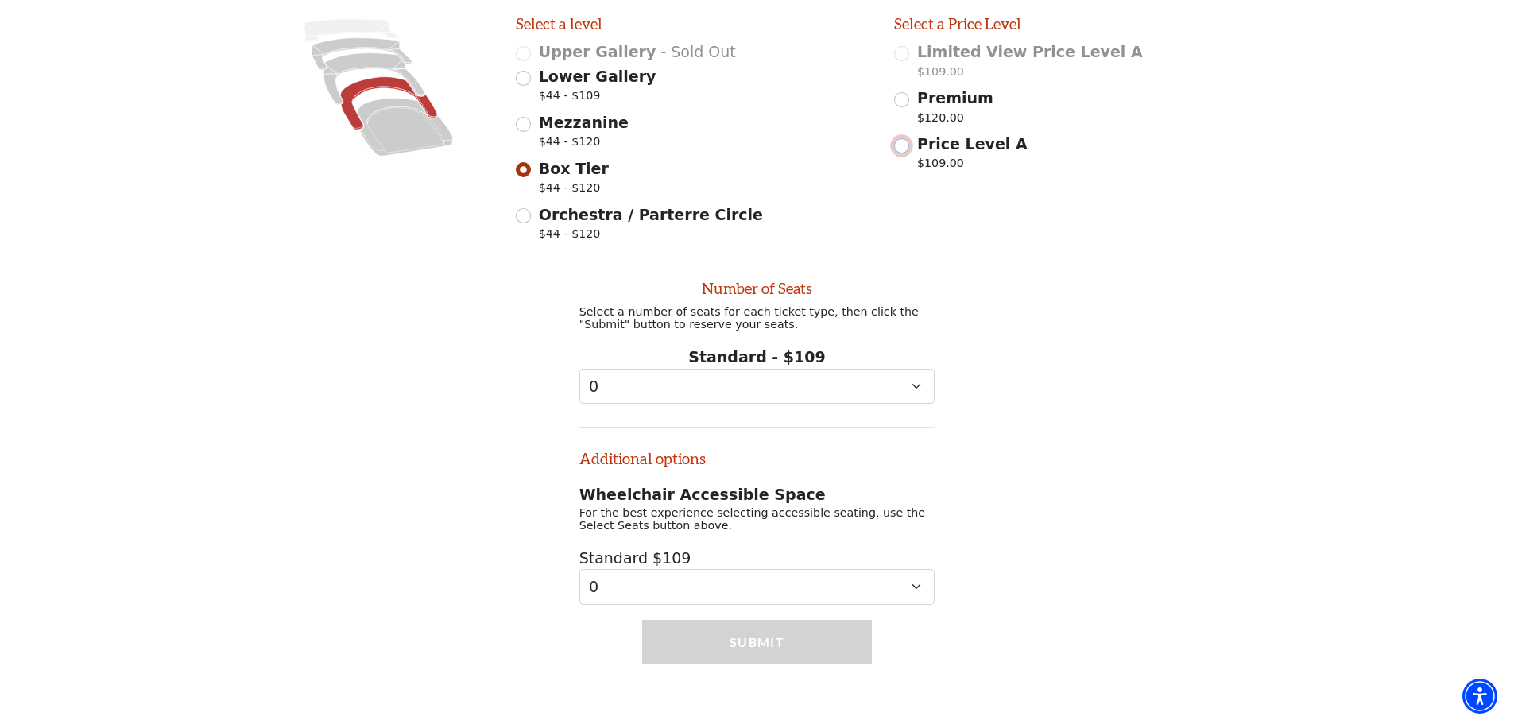
scroll to position [457, 0]
click at [897, 393] on select "0 1 2 3 4 5 6 7 8 9" at bounding box center [757, 385] width 356 height 36
select select "3"
click at [579, 367] on select "0 1 2 3 4 5 6 7 8 9" at bounding box center [757, 385] width 356 height 36
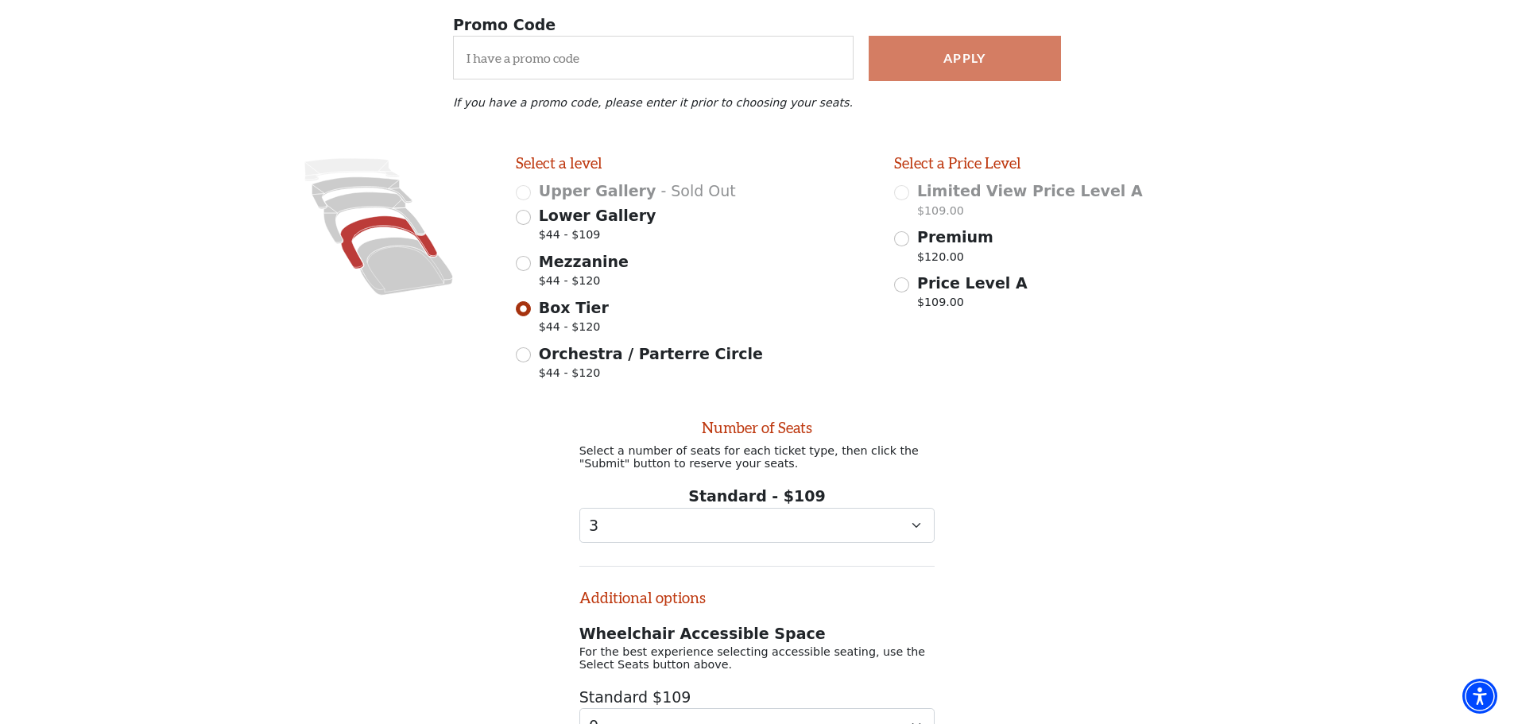
click at [566, 270] on span "Mezzanine" at bounding box center [584, 261] width 90 height 17
click at [531, 271] on input "Mezzanine $44 - $120" at bounding box center [523, 263] width 15 height 15
radio input "true"
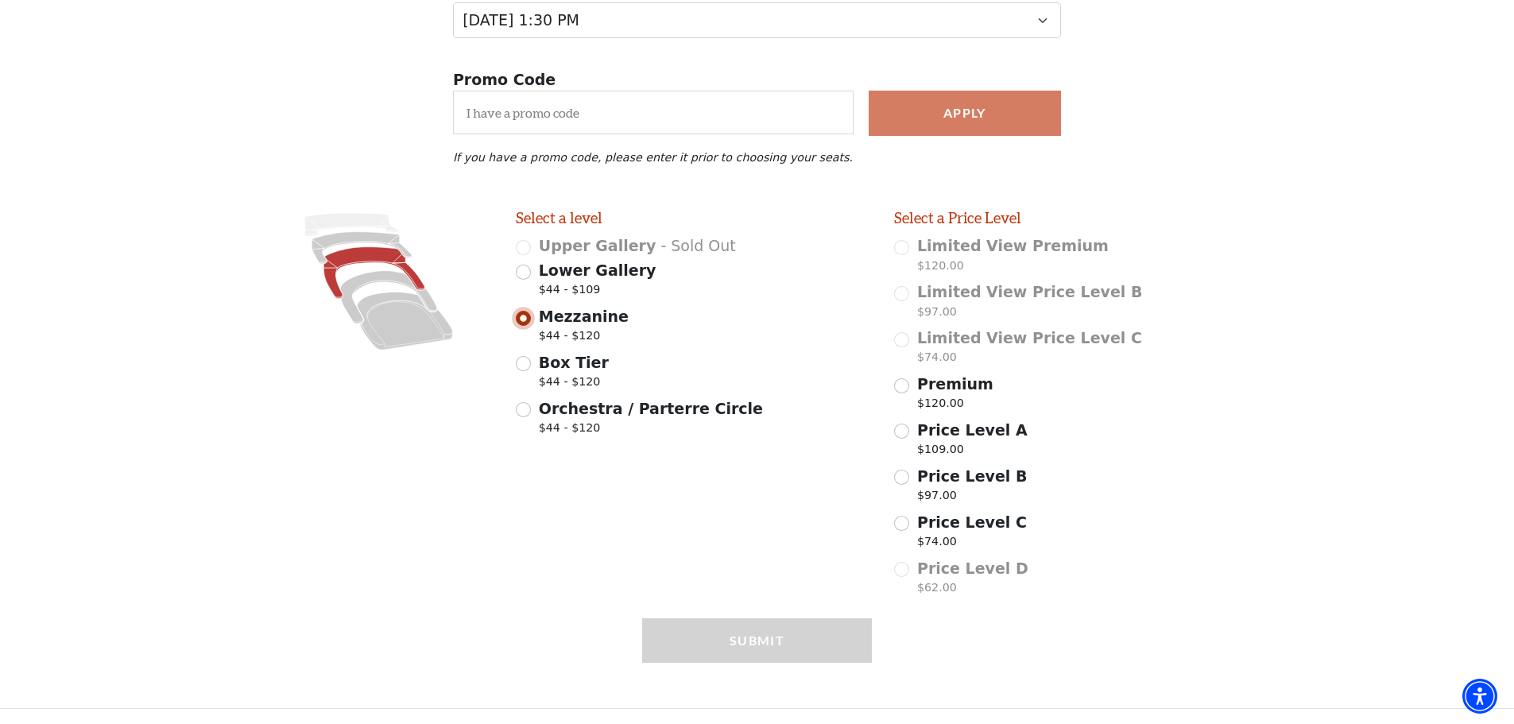
scroll to position [252, 0]
click at [577, 400] on span "Orchestra / Parterre Circle" at bounding box center [651, 408] width 224 height 17
click at [531, 402] on input "Orchestra / Parterre Circle $44 - $120" at bounding box center [523, 409] width 15 height 15
radio input "true"
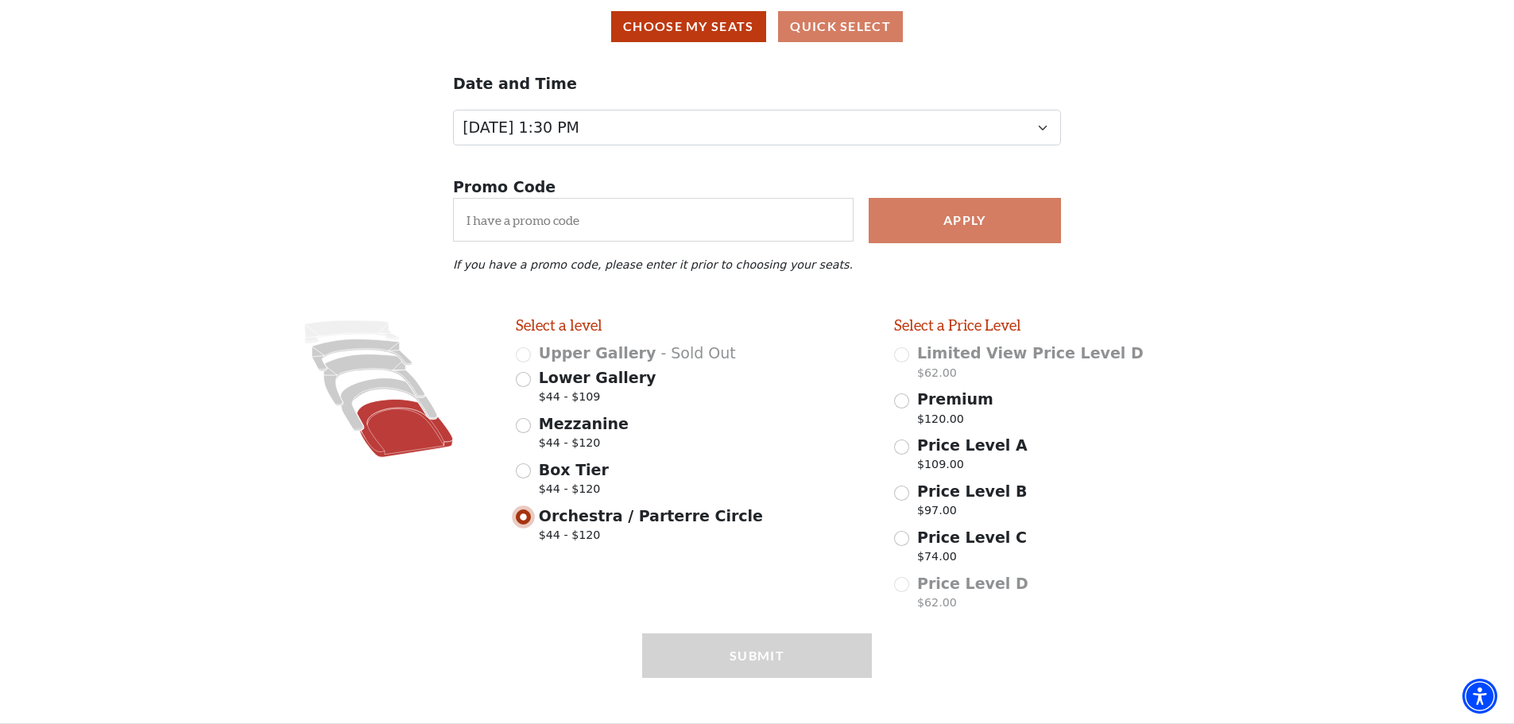
scroll to position [160, 0]
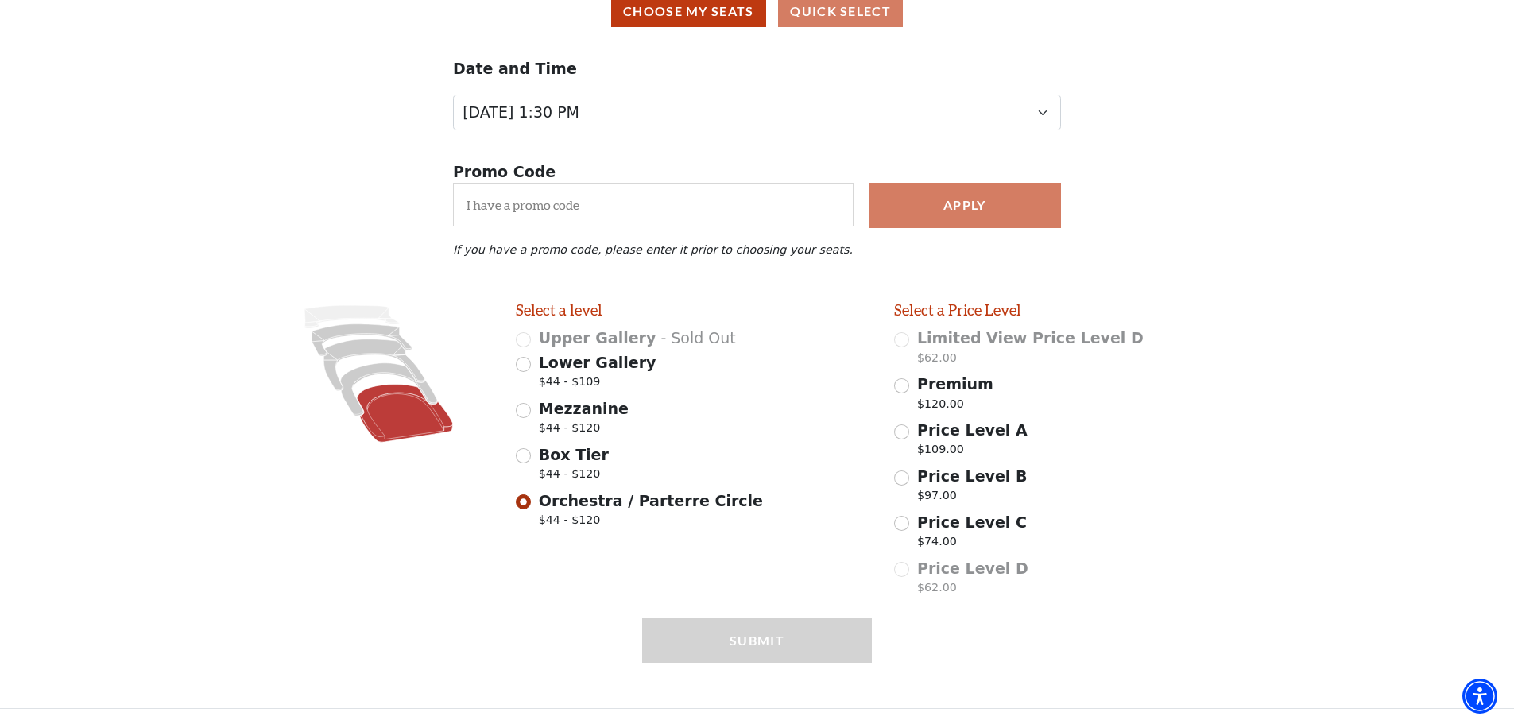
click at [973, 531] on span "Price Level C" at bounding box center [972, 521] width 110 height 17
click at [909, 531] on input "Price Level C $74.00" at bounding box center [901, 523] width 15 height 15
radio input "true"
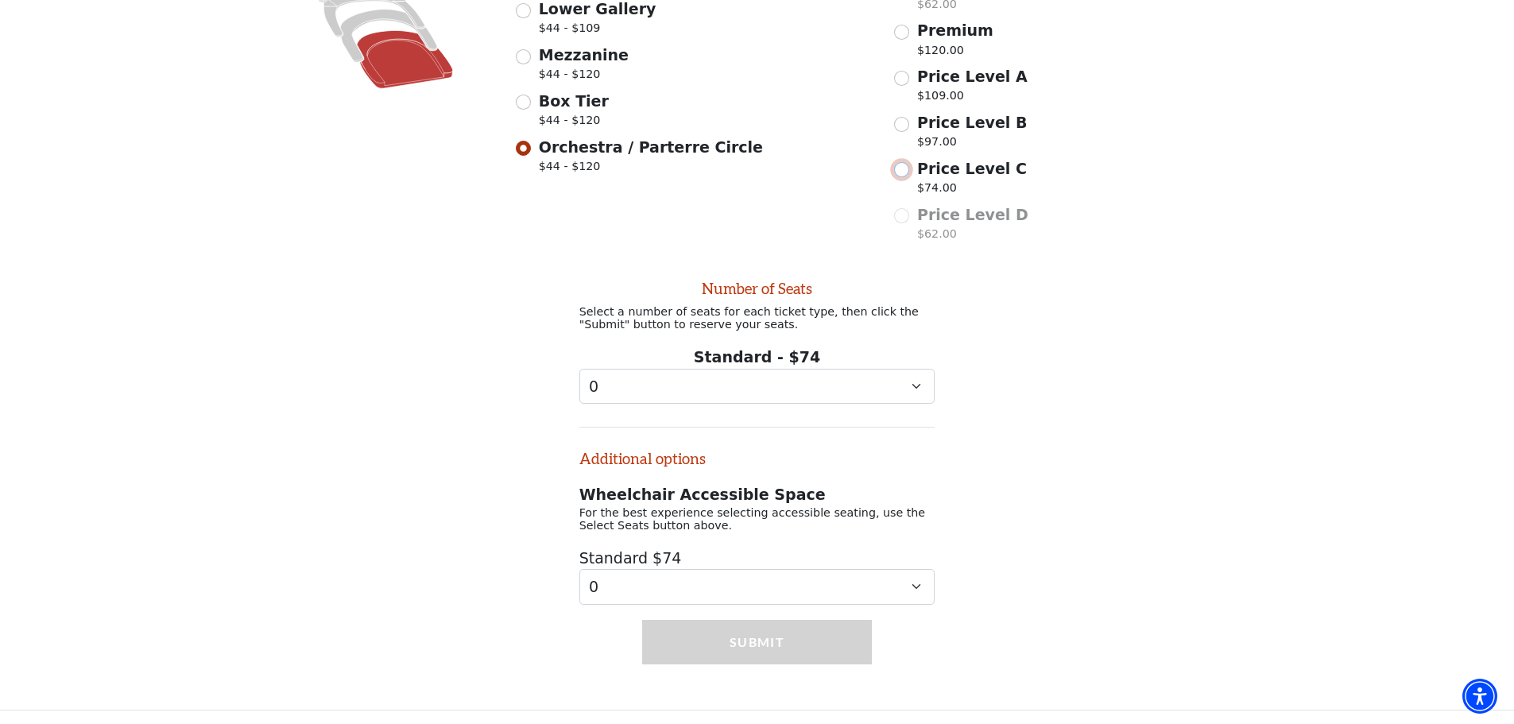
scroll to position [525, 0]
click at [885, 390] on select "0 1 2 3 4 5 6 7 8 9" at bounding box center [757, 385] width 356 height 36
select select "3"
click at [579, 367] on select "0 1 2 3 4 5 6 7 8 9" at bounding box center [757, 385] width 356 height 36
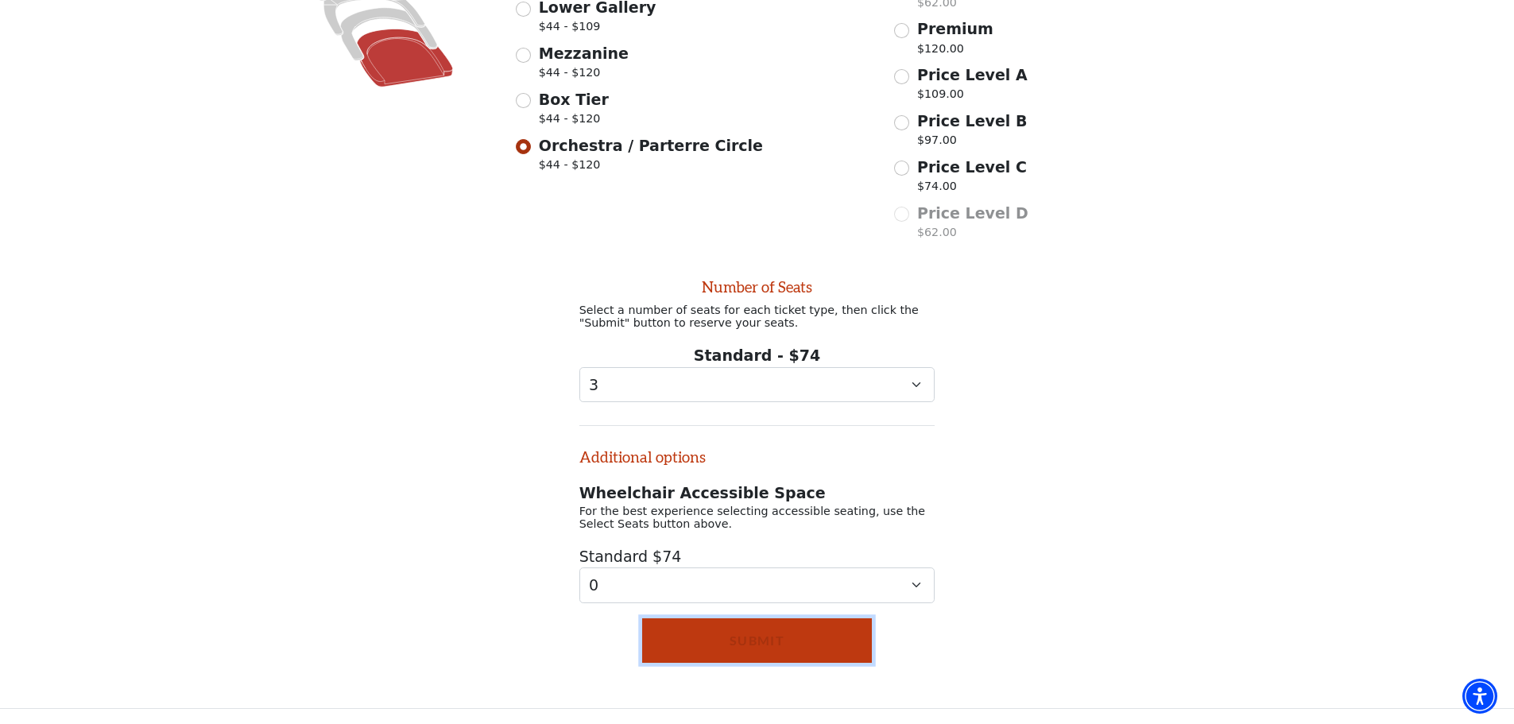
click at [796, 628] on button "Submit" at bounding box center [757, 640] width 230 height 45
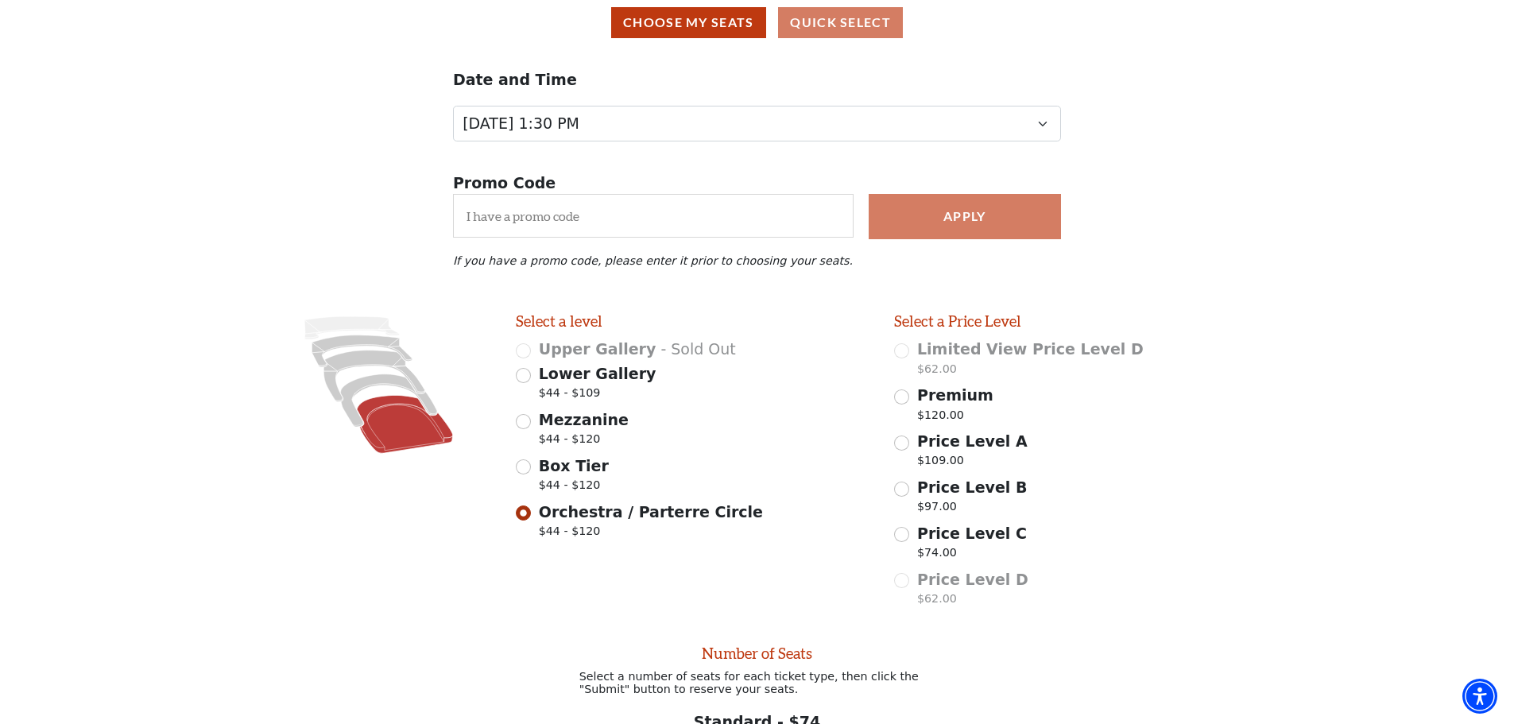
scroll to position [127, 0]
